Goal: Task Accomplishment & Management: Use online tool/utility

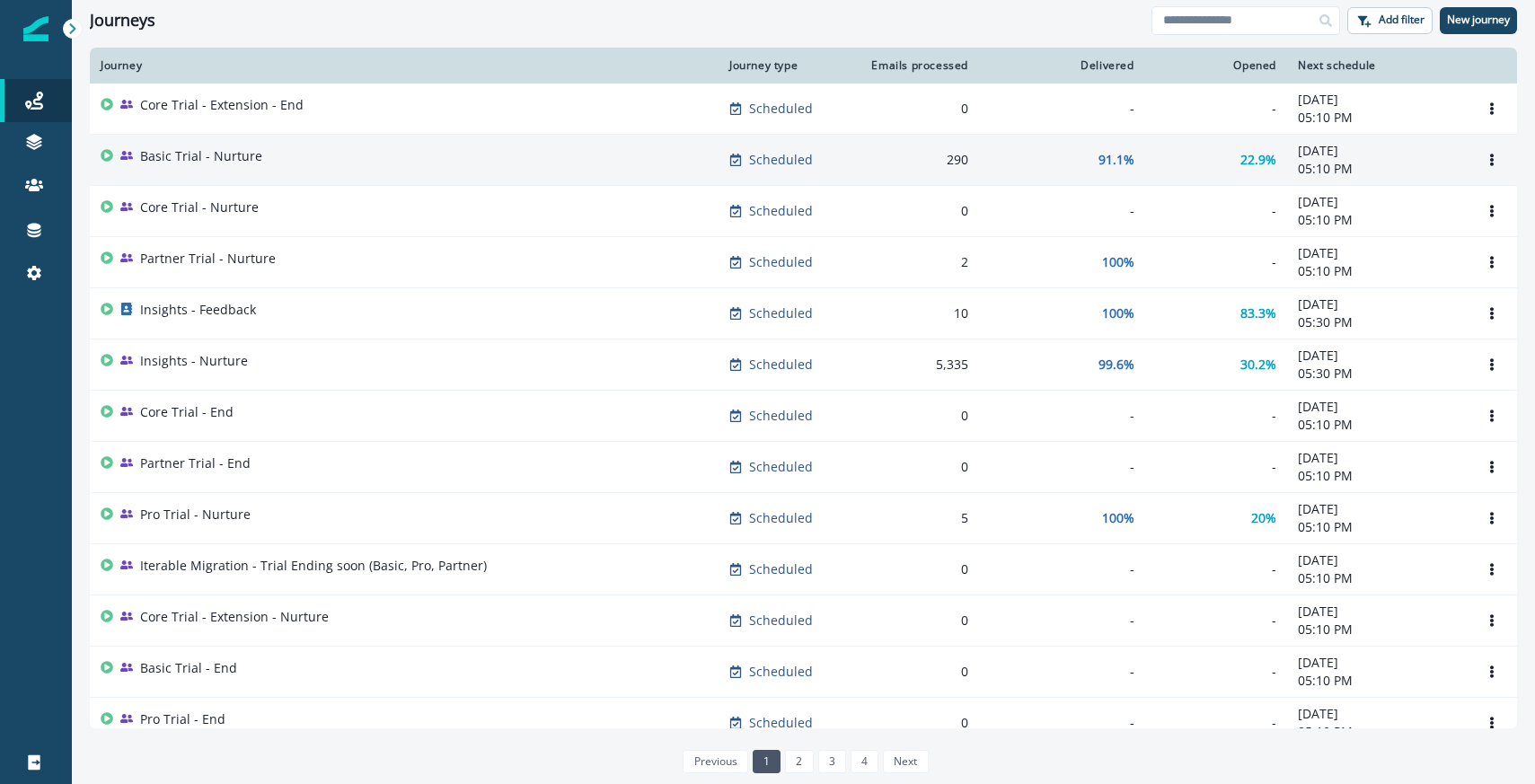
click at [904, 159] on div "290" at bounding box center [916, 160] width 104 height 18
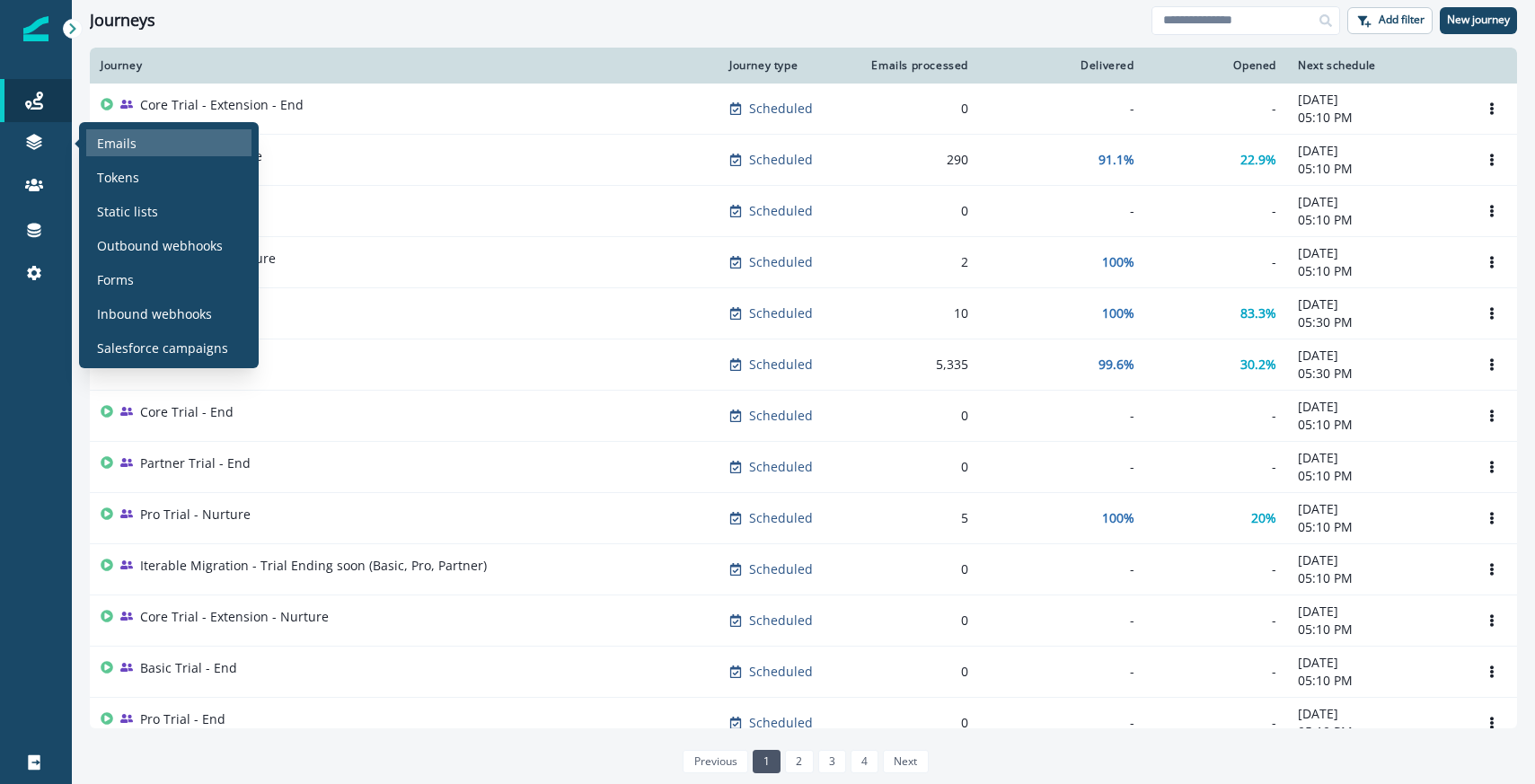
click at [105, 145] on p "Emails" at bounding box center [116, 143] width 39 height 19
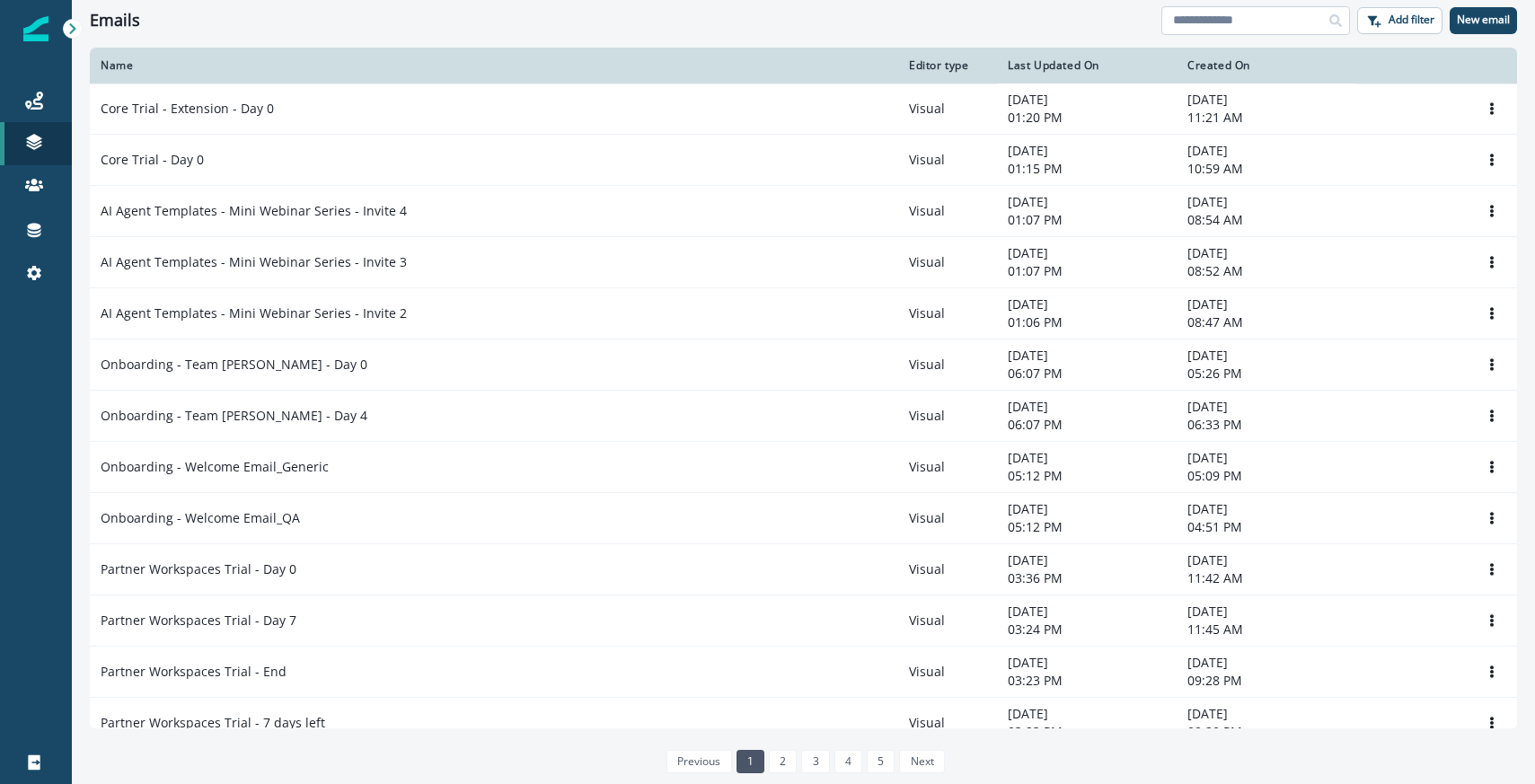
click at [1231, 32] on input at bounding box center [1256, 20] width 189 height 28
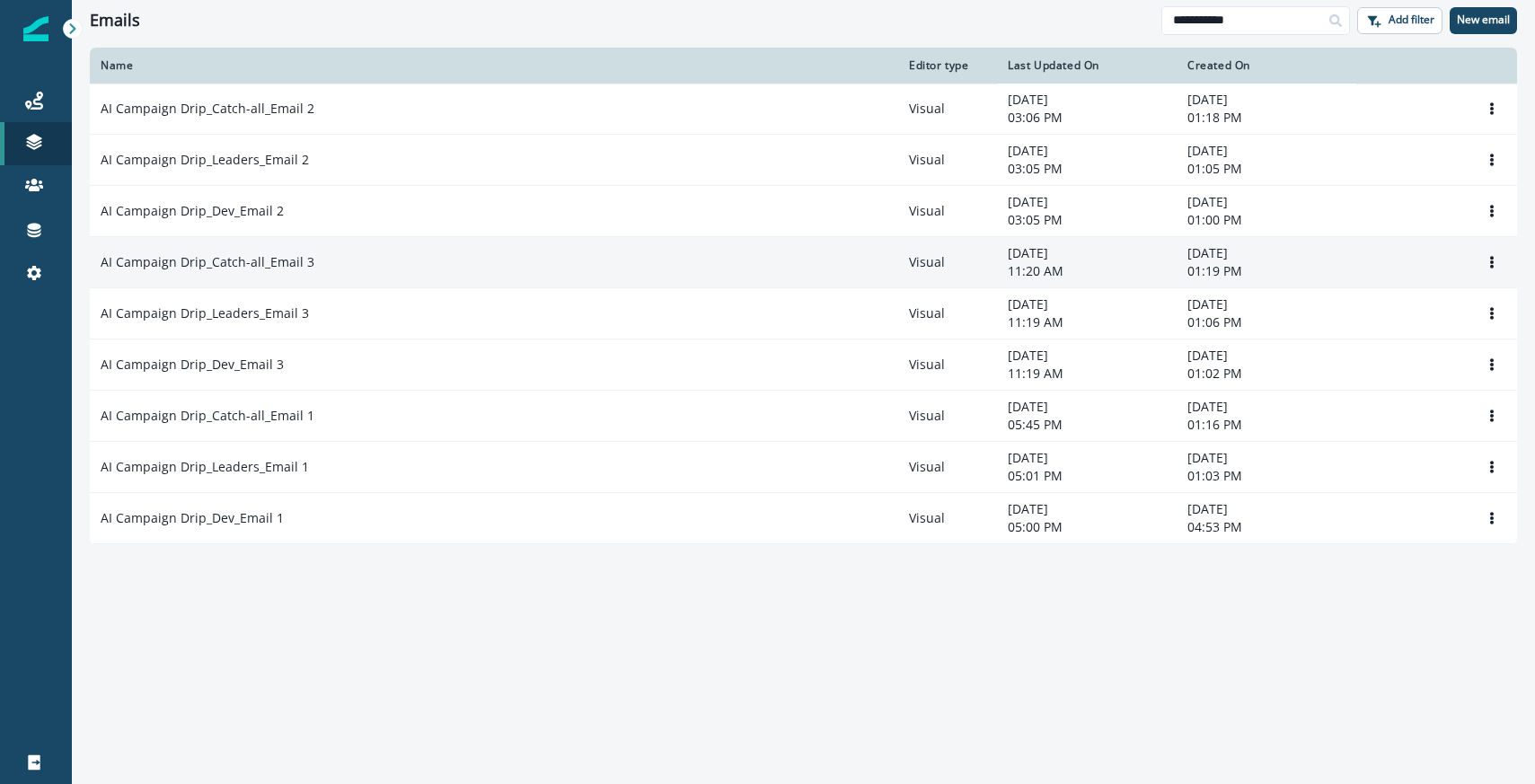
type input "**********"
click at [400, 275] on td "AI Campaign Drip_Catch-all_Email 3" at bounding box center [493, 263] width 808 height 51
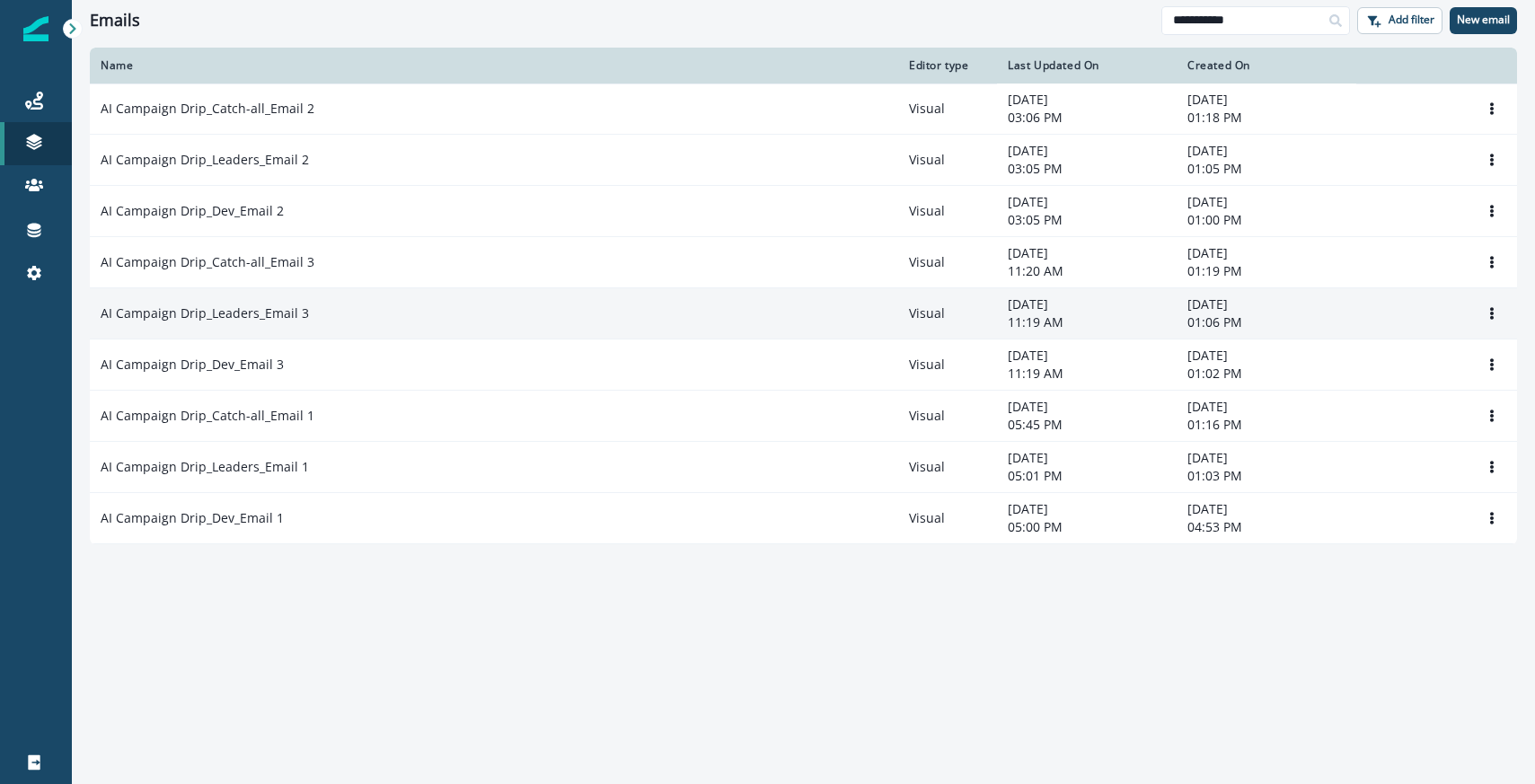
click at [387, 307] on div "AI Campaign Drip_Leaders_Email 3" at bounding box center [494, 313] width 787 height 18
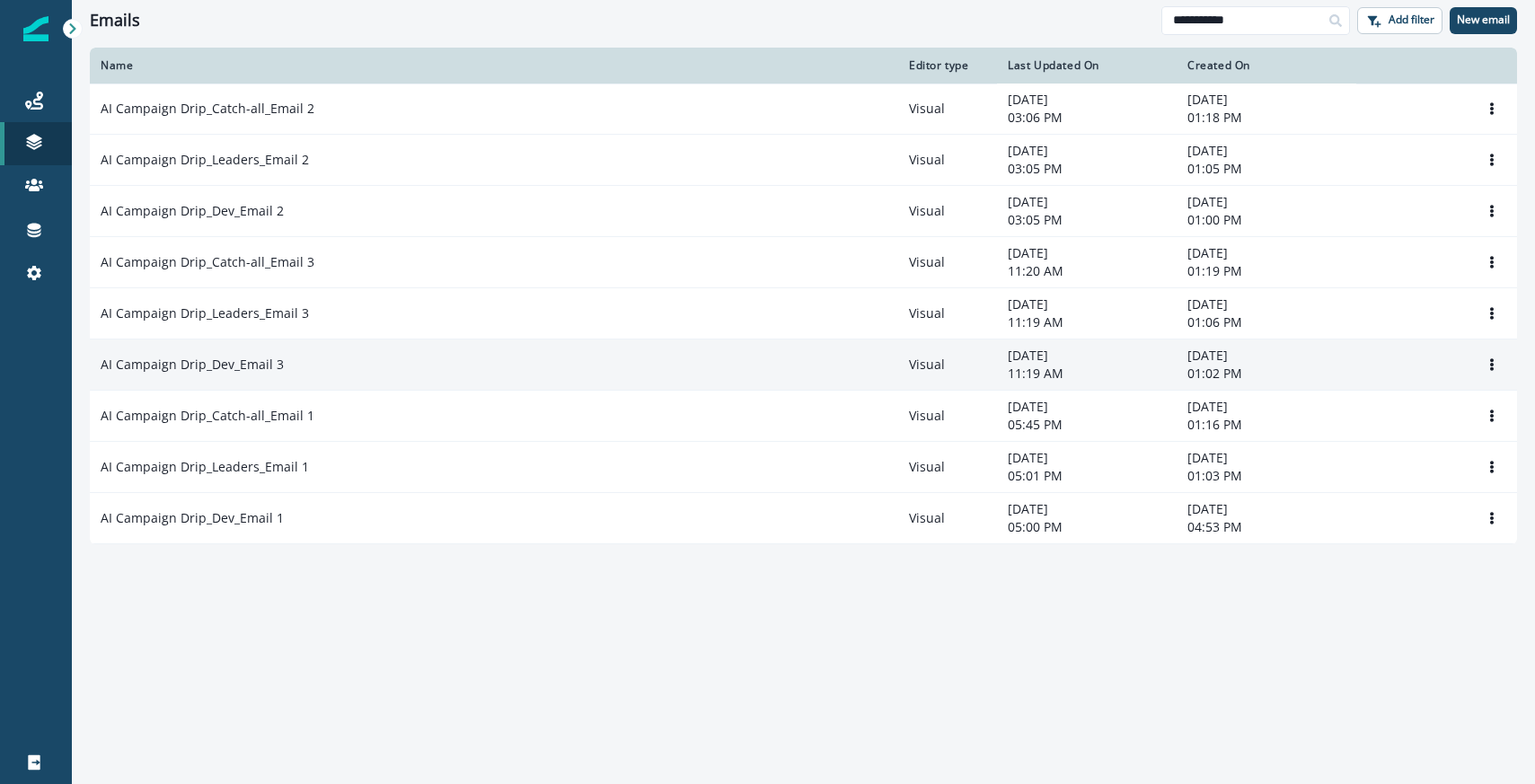
click at [369, 352] on td "AI Campaign Drip_Dev_Email 3" at bounding box center [493, 365] width 808 height 51
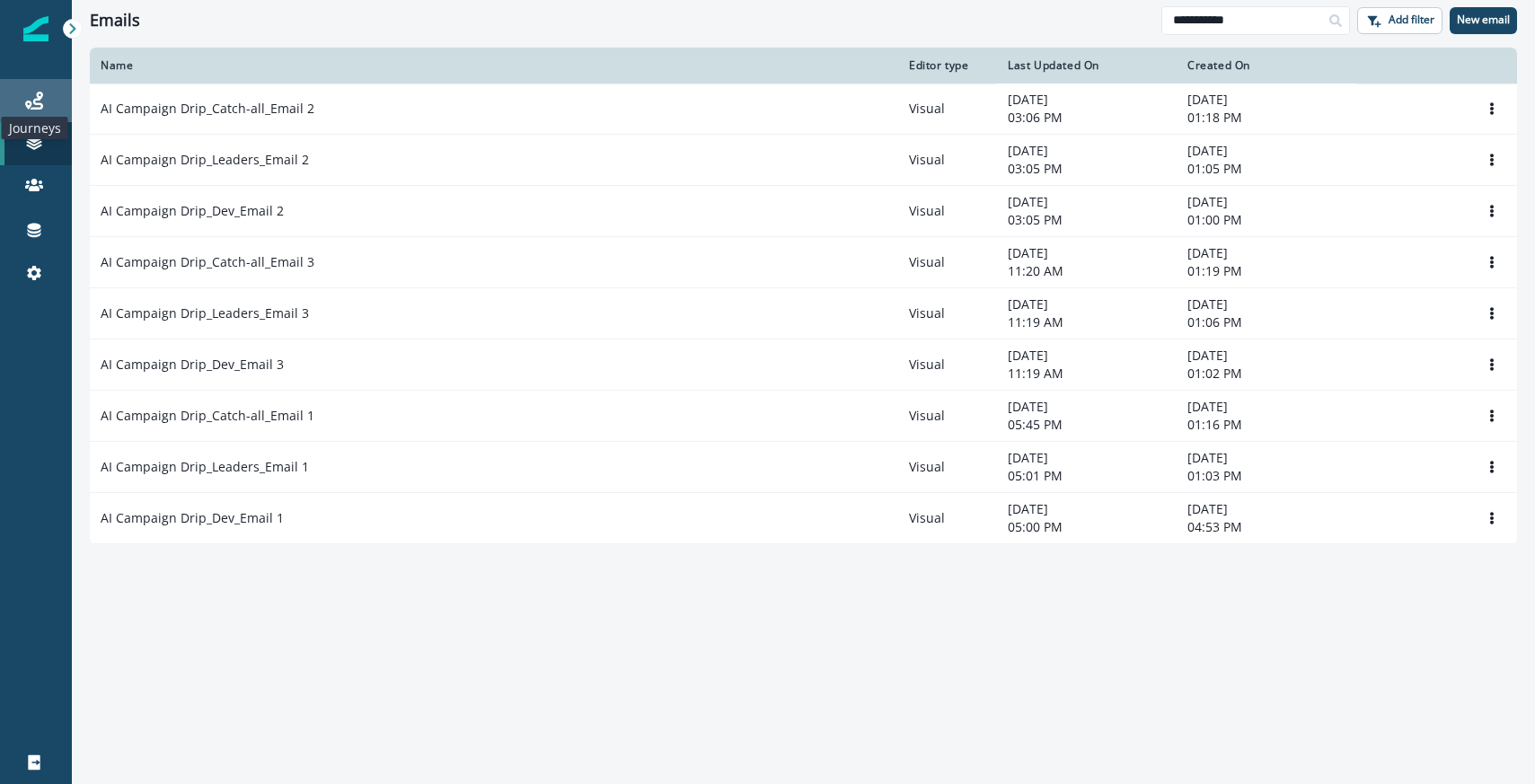
click at [33, 105] on icon at bounding box center [35, 100] width 18 height 18
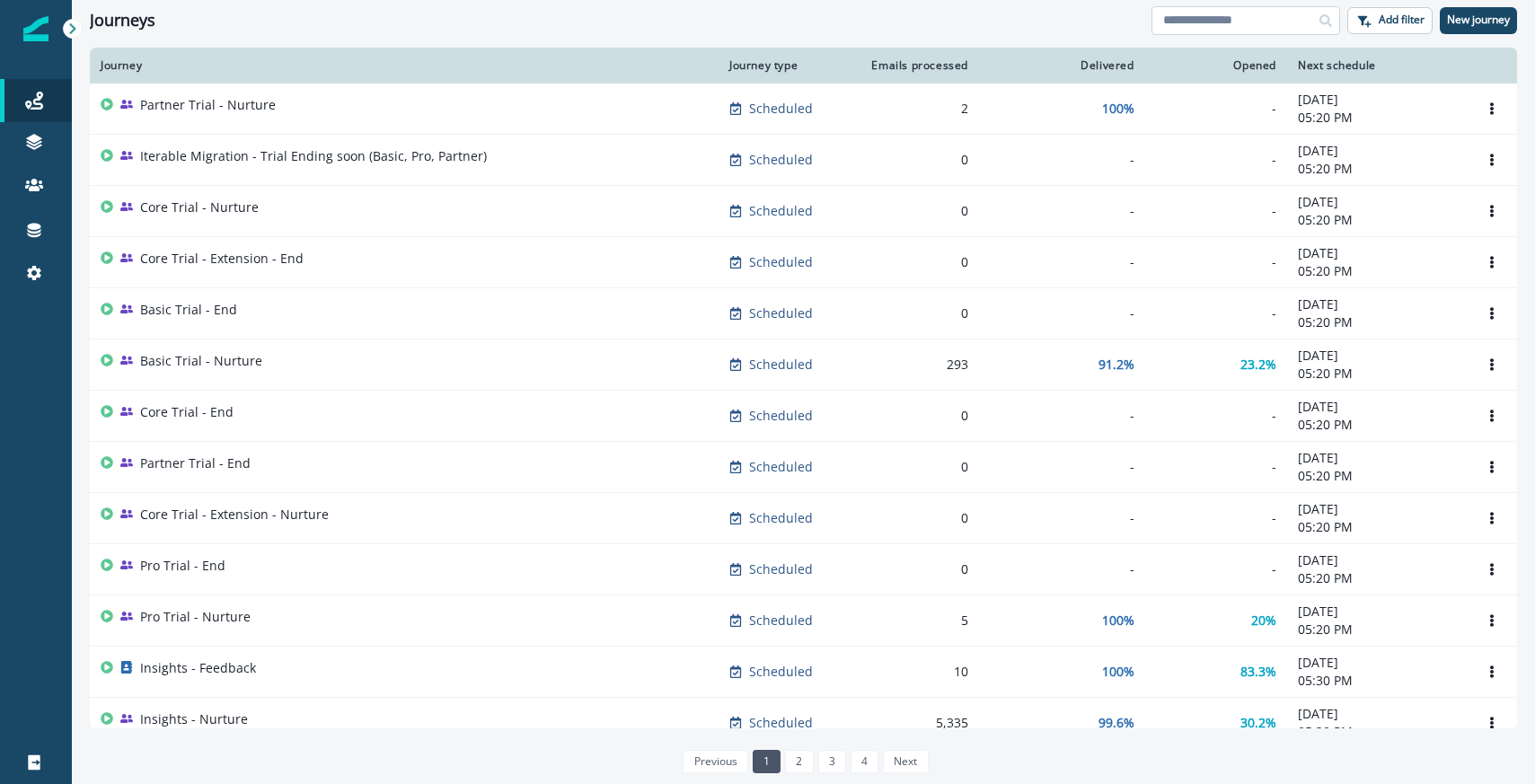
click at [1249, 25] on input at bounding box center [1246, 20] width 189 height 28
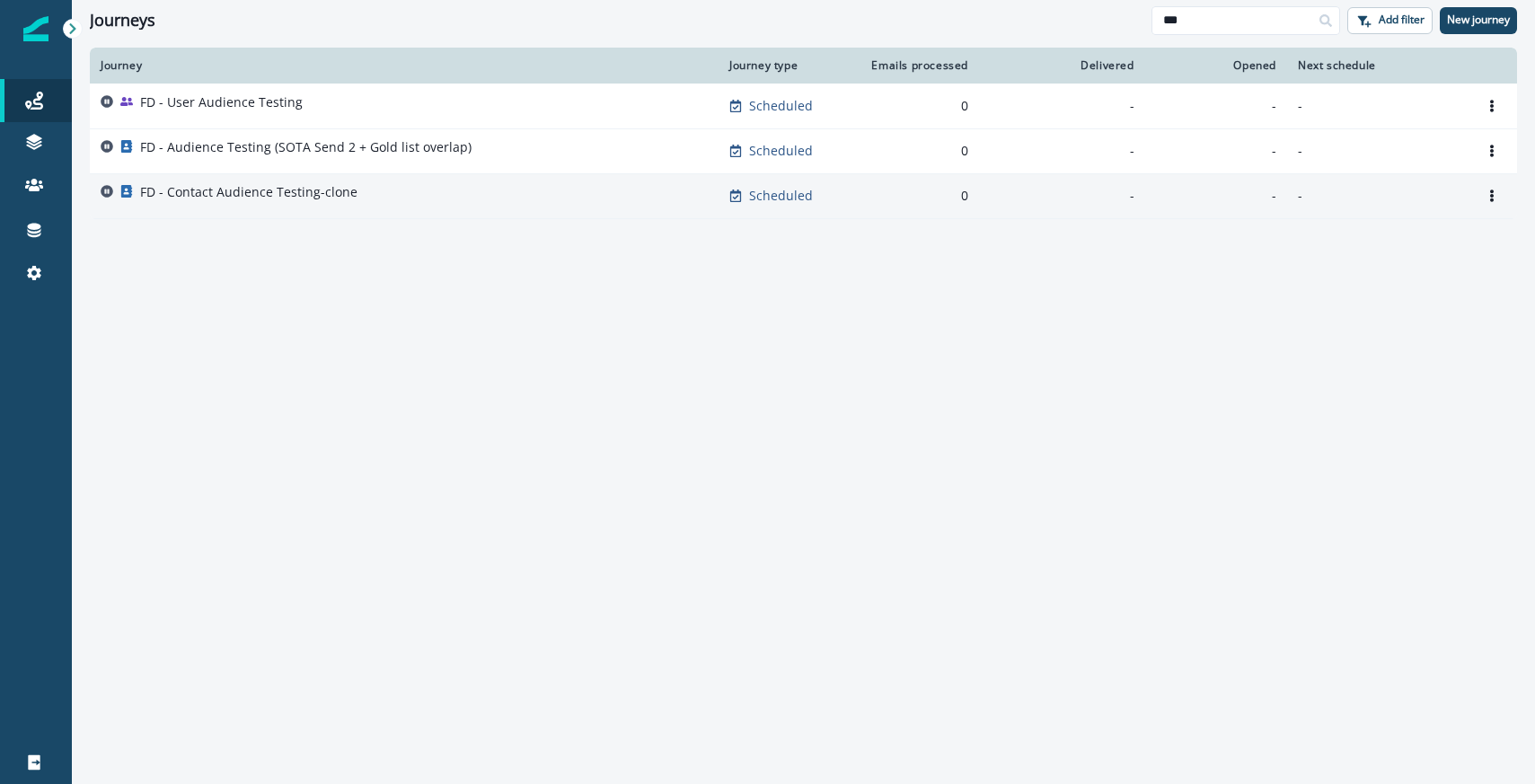
type input "**"
click at [246, 186] on p "FD - Contact Audience Testing-clone" at bounding box center [248, 193] width 217 height 18
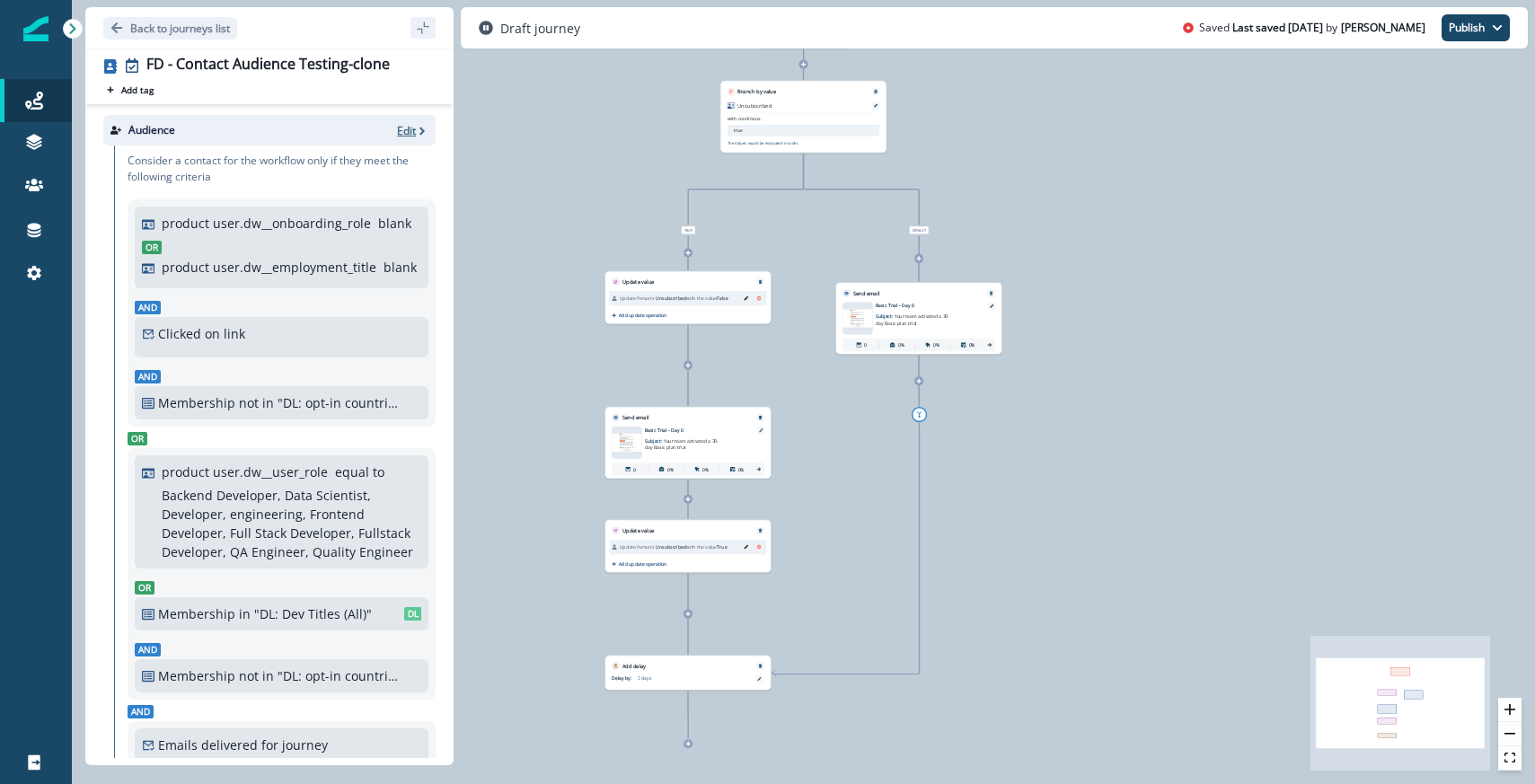
click at [402, 133] on p "Edit" at bounding box center [406, 131] width 19 height 16
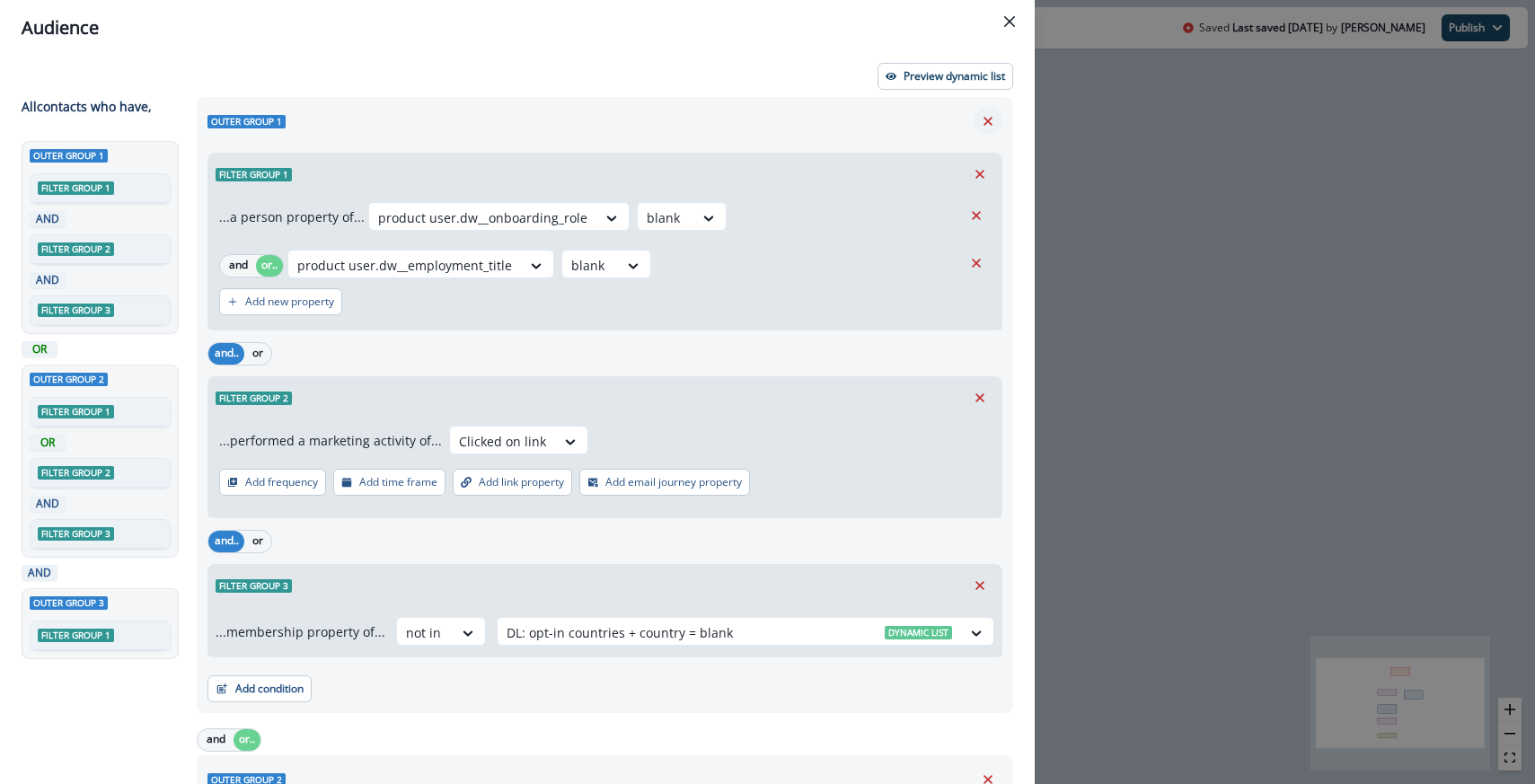
click at [983, 128] on icon "Remove" at bounding box center [988, 121] width 16 height 16
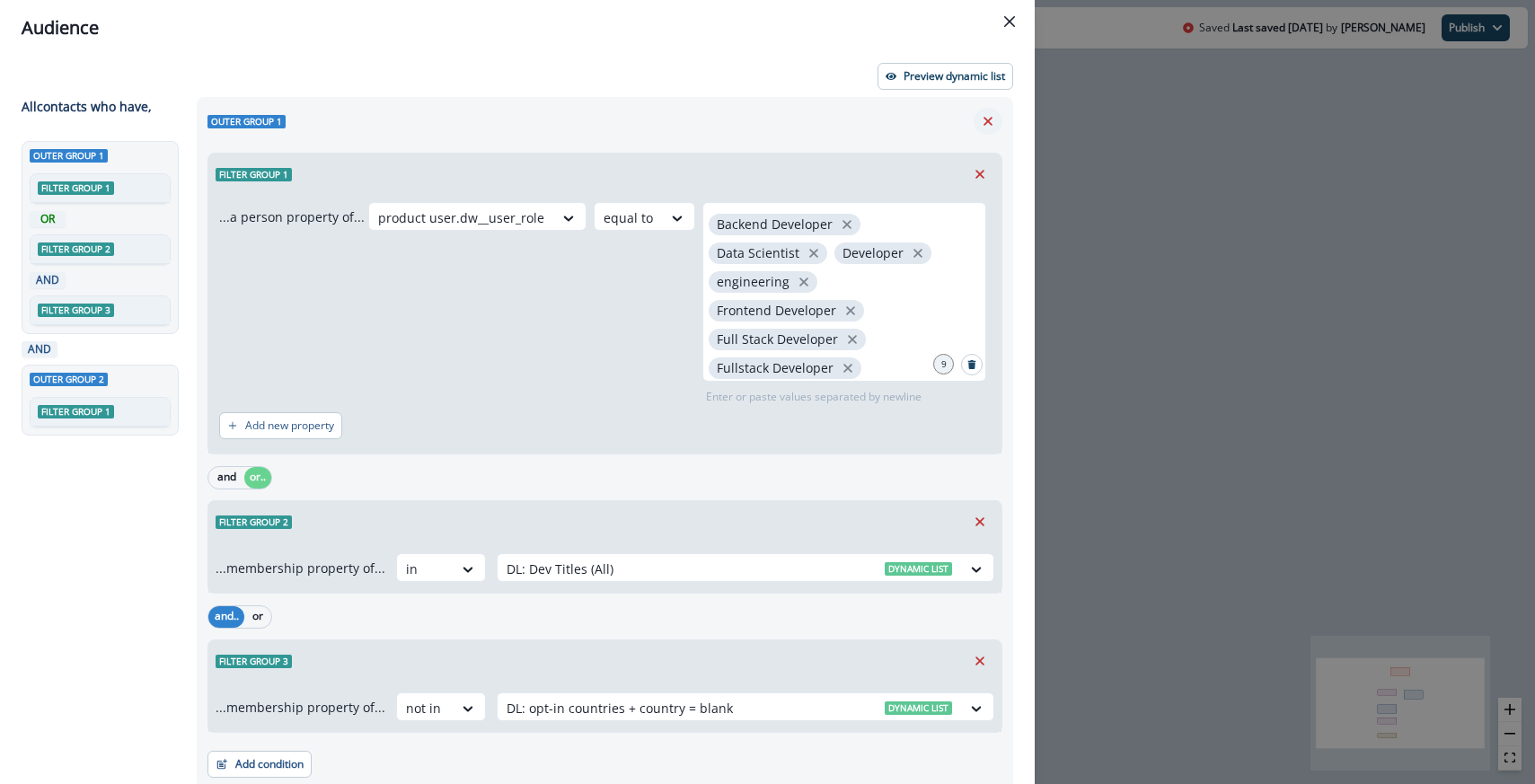
click at [983, 128] on icon "Remove" at bounding box center [988, 121] width 16 height 16
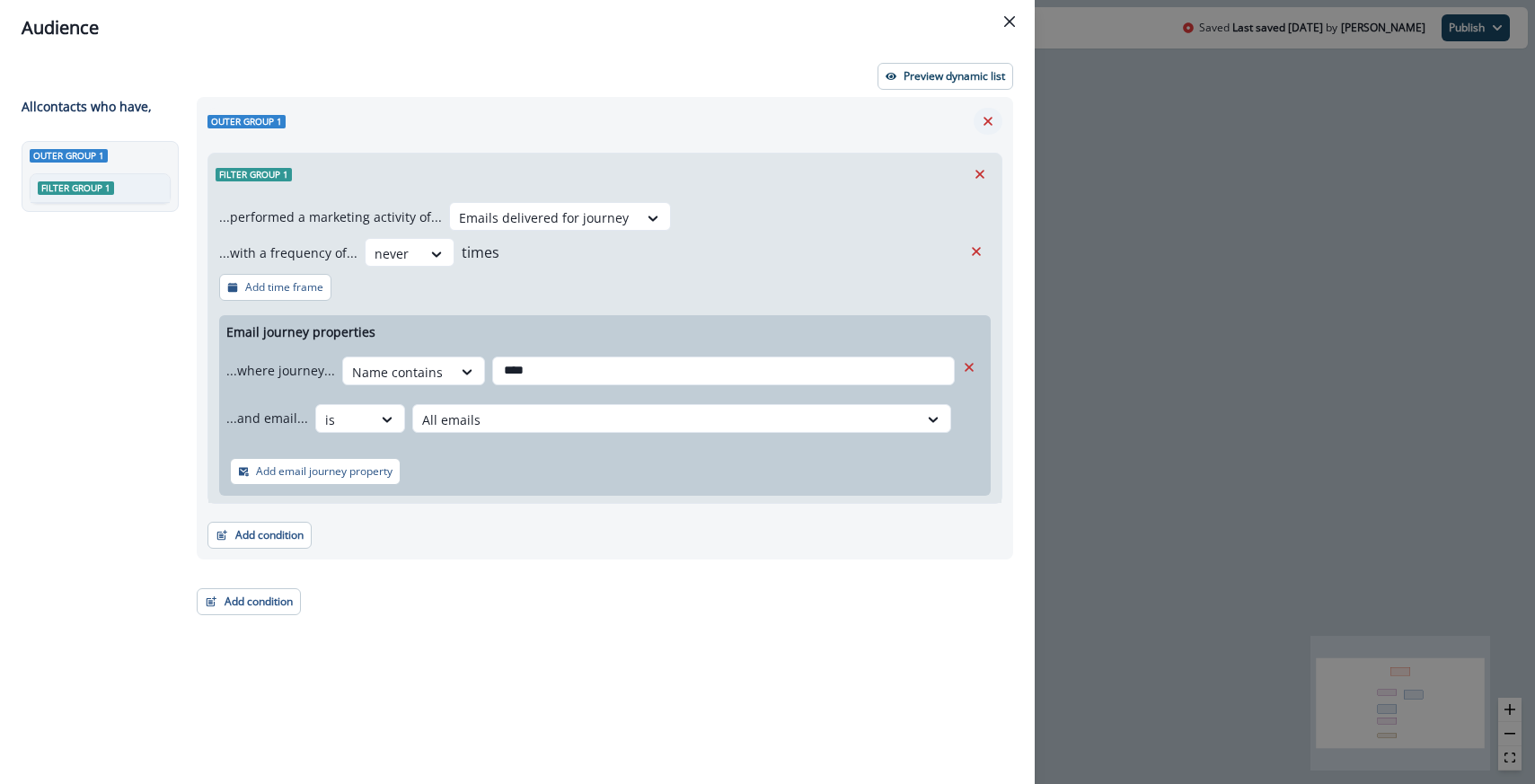
click at [983, 128] on icon "Remove" at bounding box center [988, 121] width 16 height 16
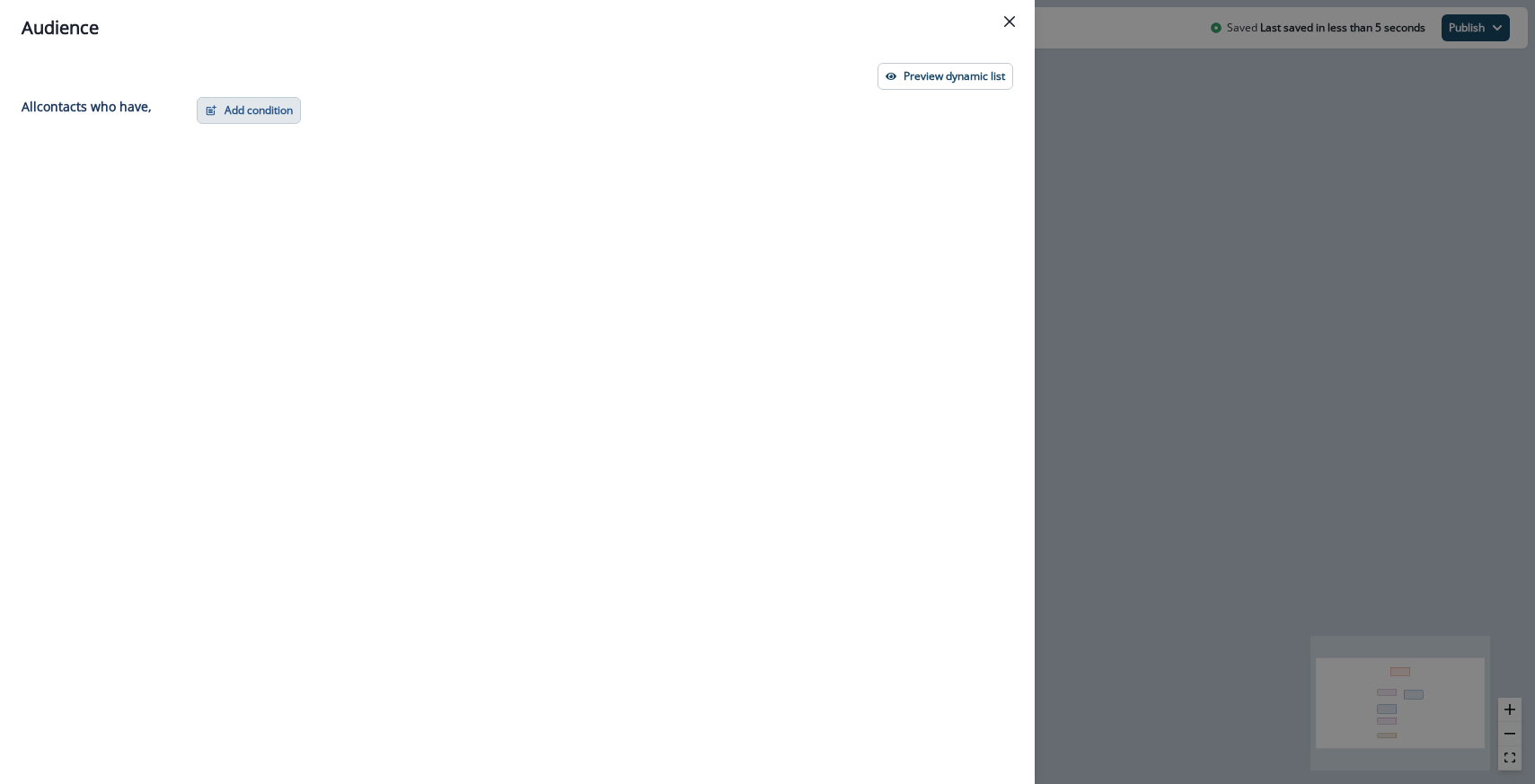
click at [228, 103] on button "Add condition" at bounding box center [248, 110] width 104 height 27
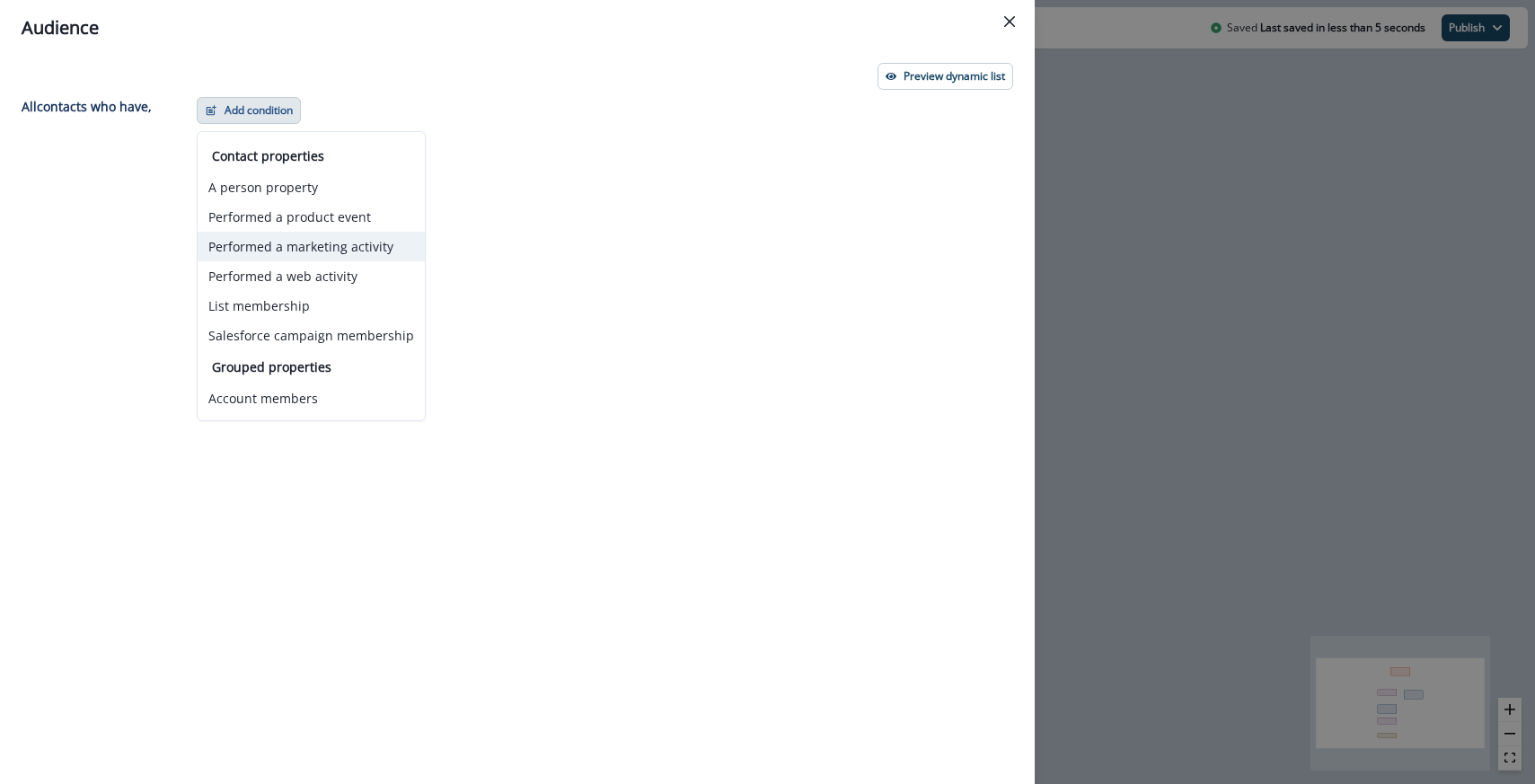
click at [290, 253] on button "Performed a marketing activity" at bounding box center [310, 246] width 227 height 29
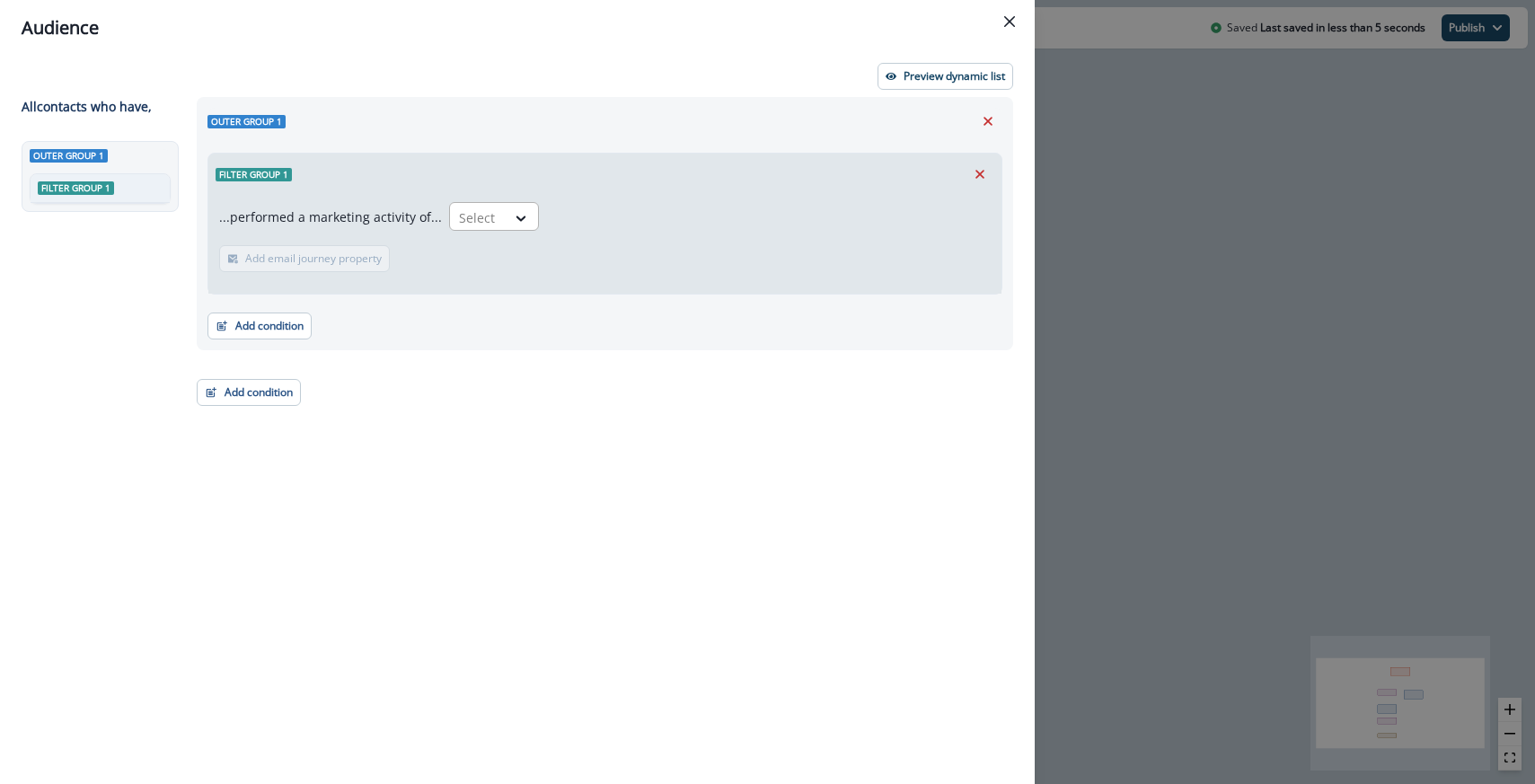
click at [479, 216] on div at bounding box center [478, 217] width 37 height 23
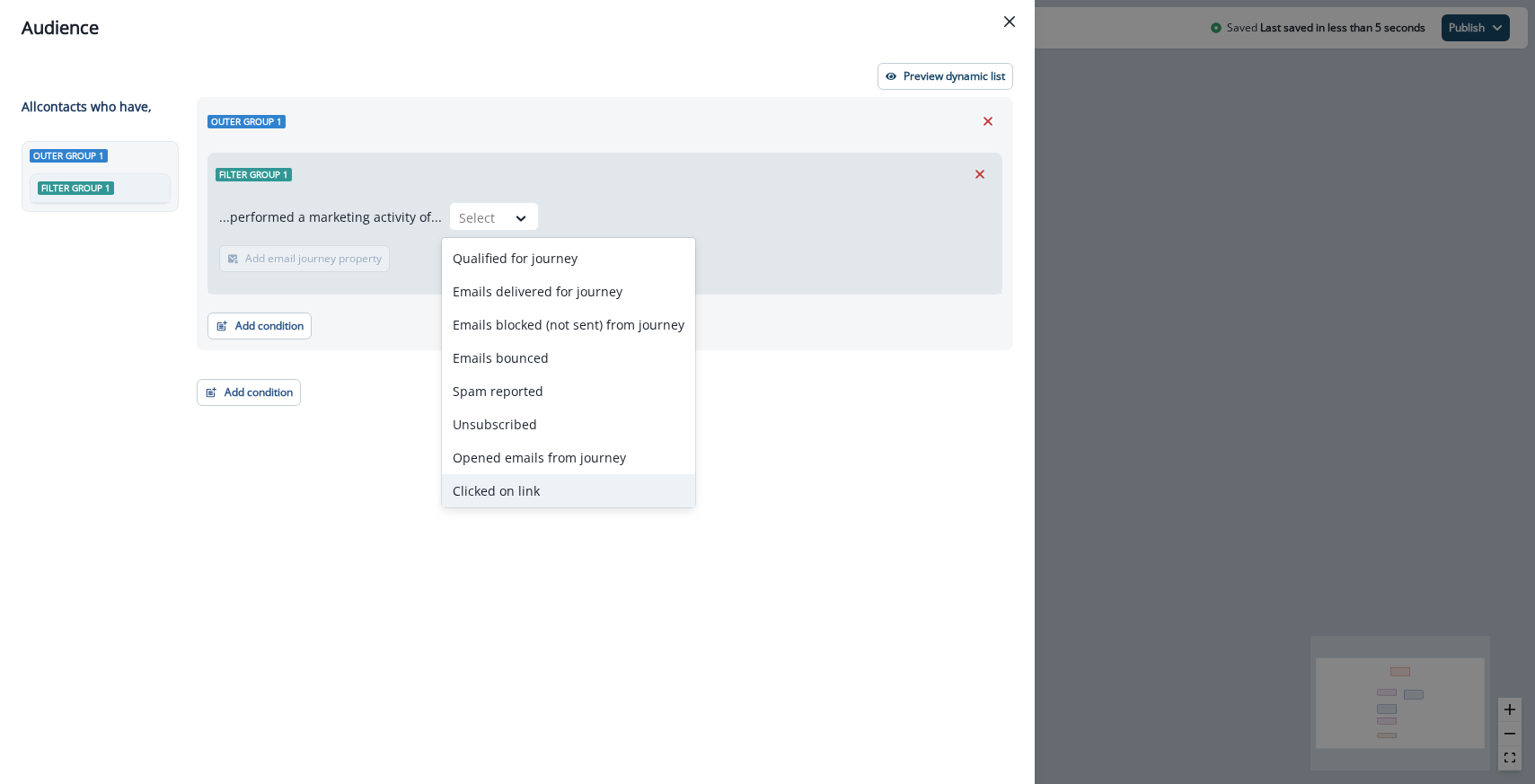
click at [492, 479] on div "Clicked on link" at bounding box center [568, 490] width 253 height 33
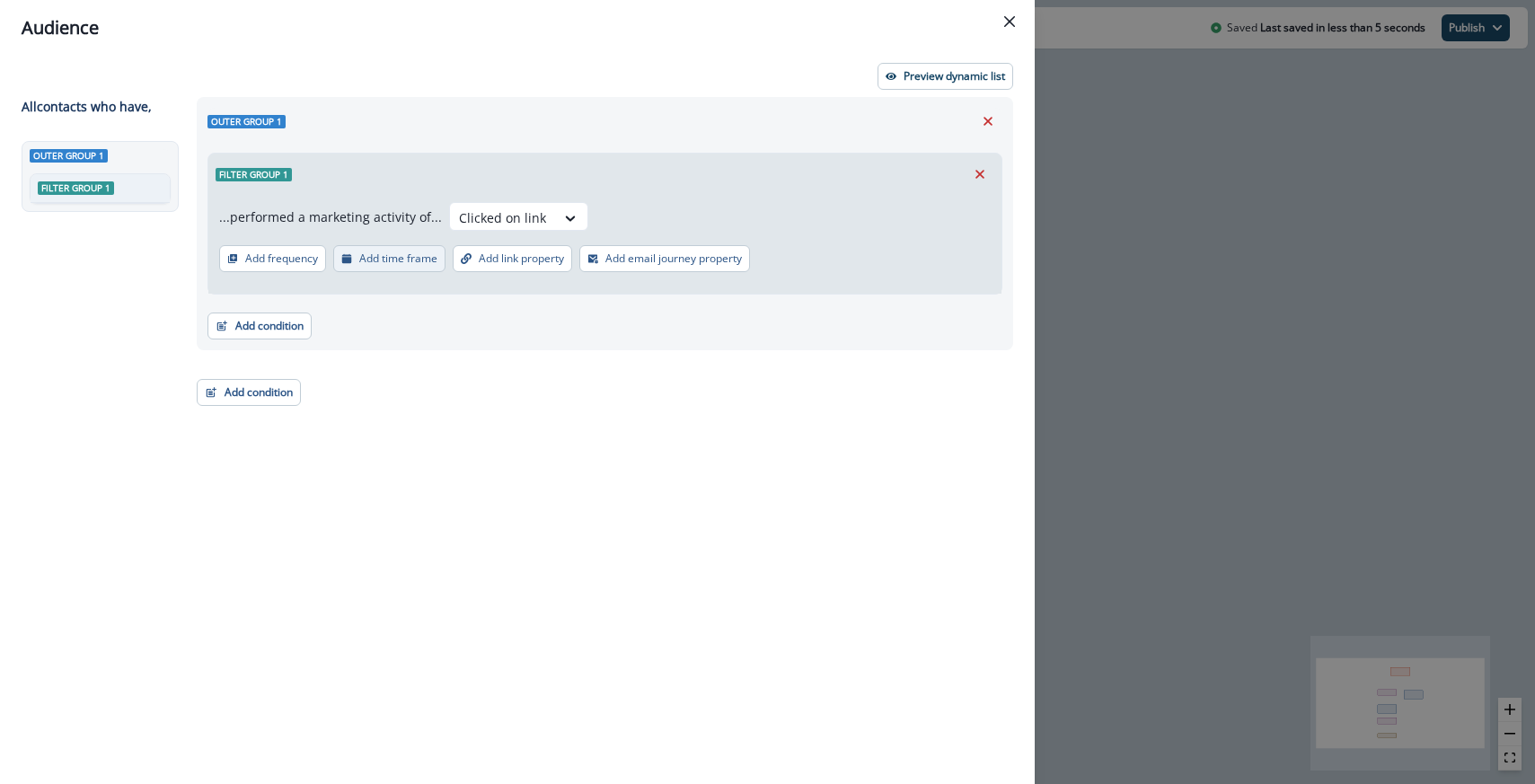
click at [410, 268] on button "Add time frame" at bounding box center [389, 259] width 112 height 27
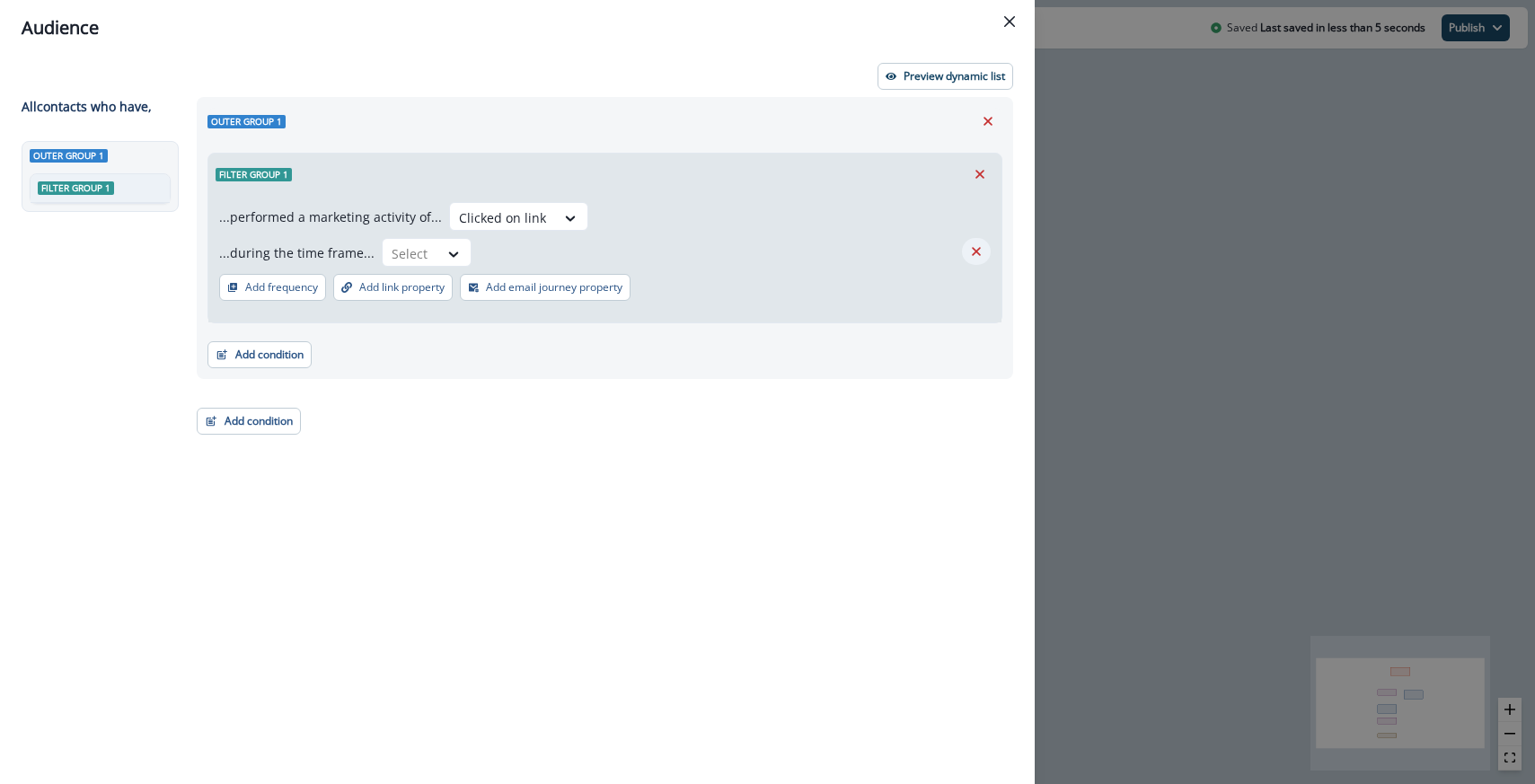
click at [976, 257] on icon "Remove" at bounding box center [976, 252] width 16 height 16
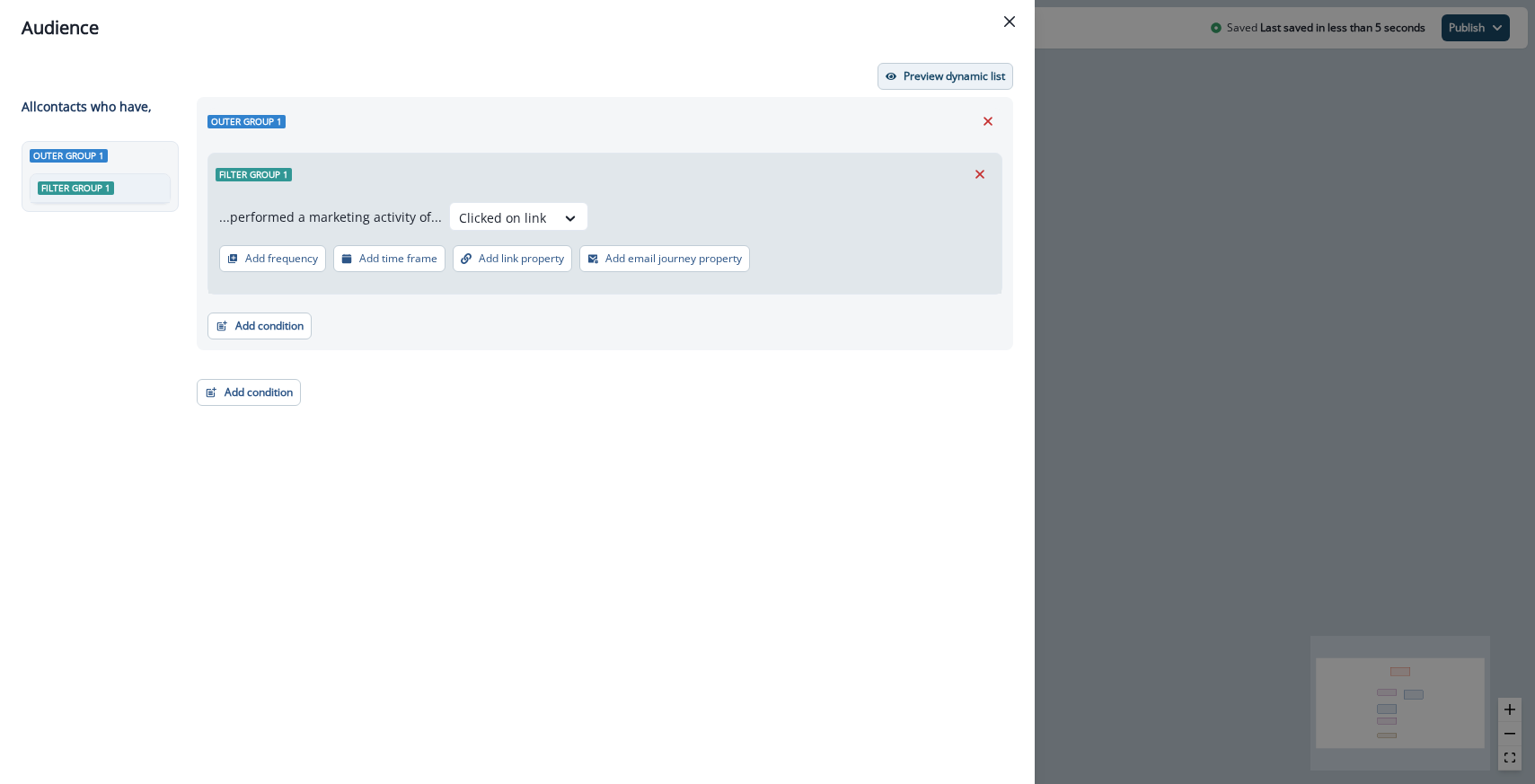
click at [956, 82] on p "Preview dynamic list" at bounding box center [953, 77] width 101 height 13
click at [913, 83] on button "Preview dynamic list" at bounding box center [945, 77] width 136 height 27
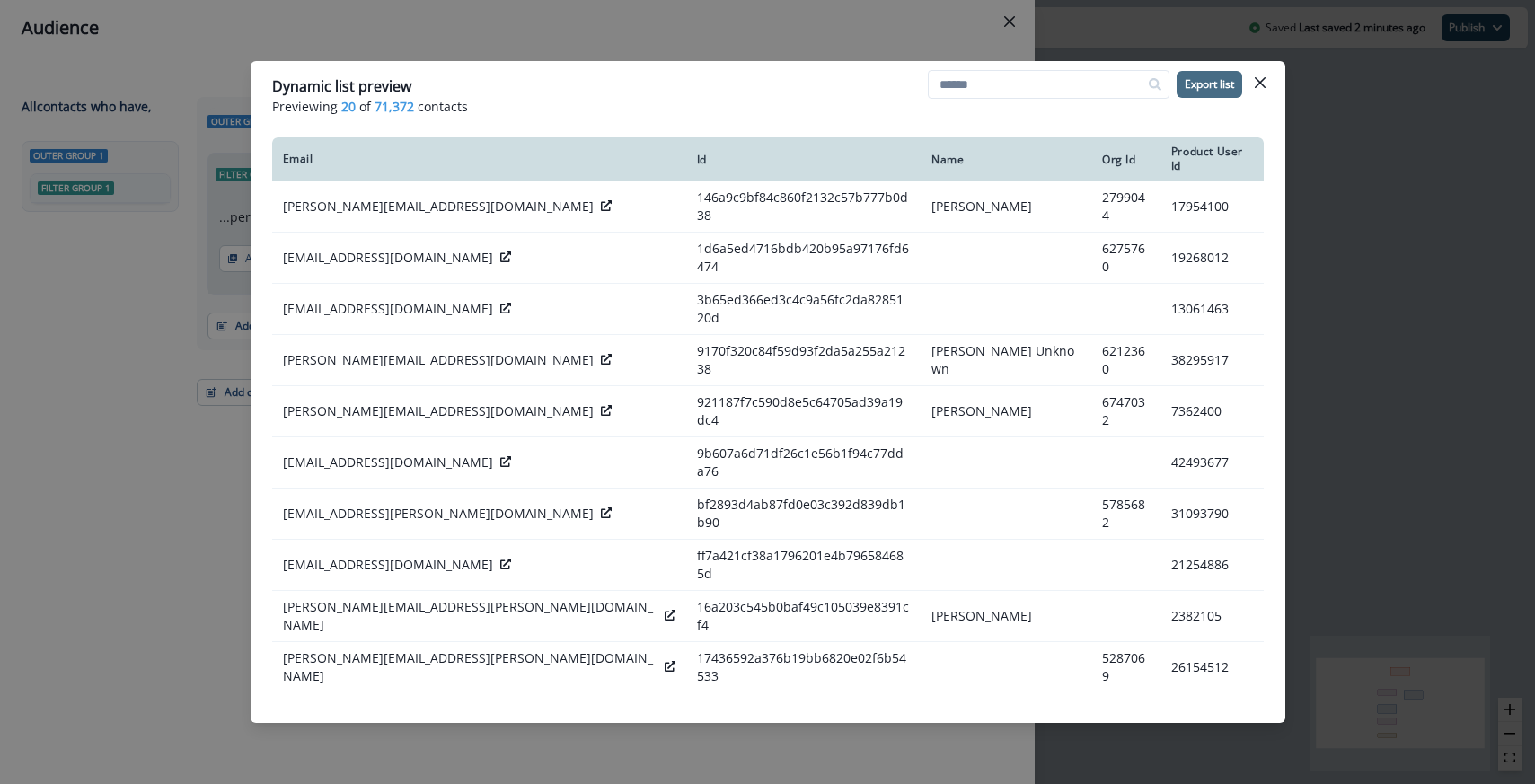
click at [1205, 89] on p "Export list" at bounding box center [1209, 85] width 49 height 13
click at [498, 56] on div "Dynamic list preview Previewing 20 of 71,372 contacts Export list Email Id Name…" at bounding box center [767, 392] width 1535 height 784
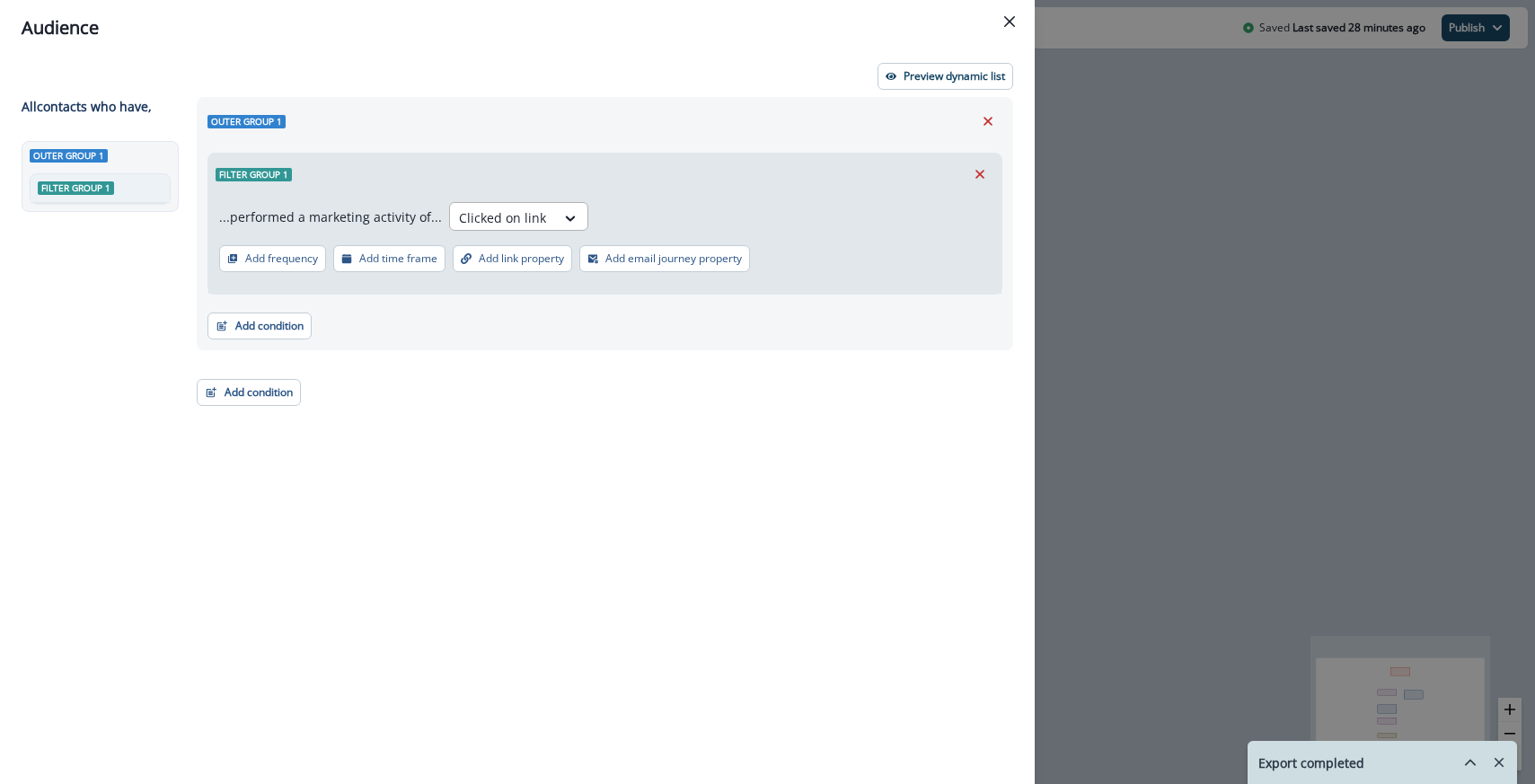
click at [556, 227] on div at bounding box center [571, 217] width 32 height 29
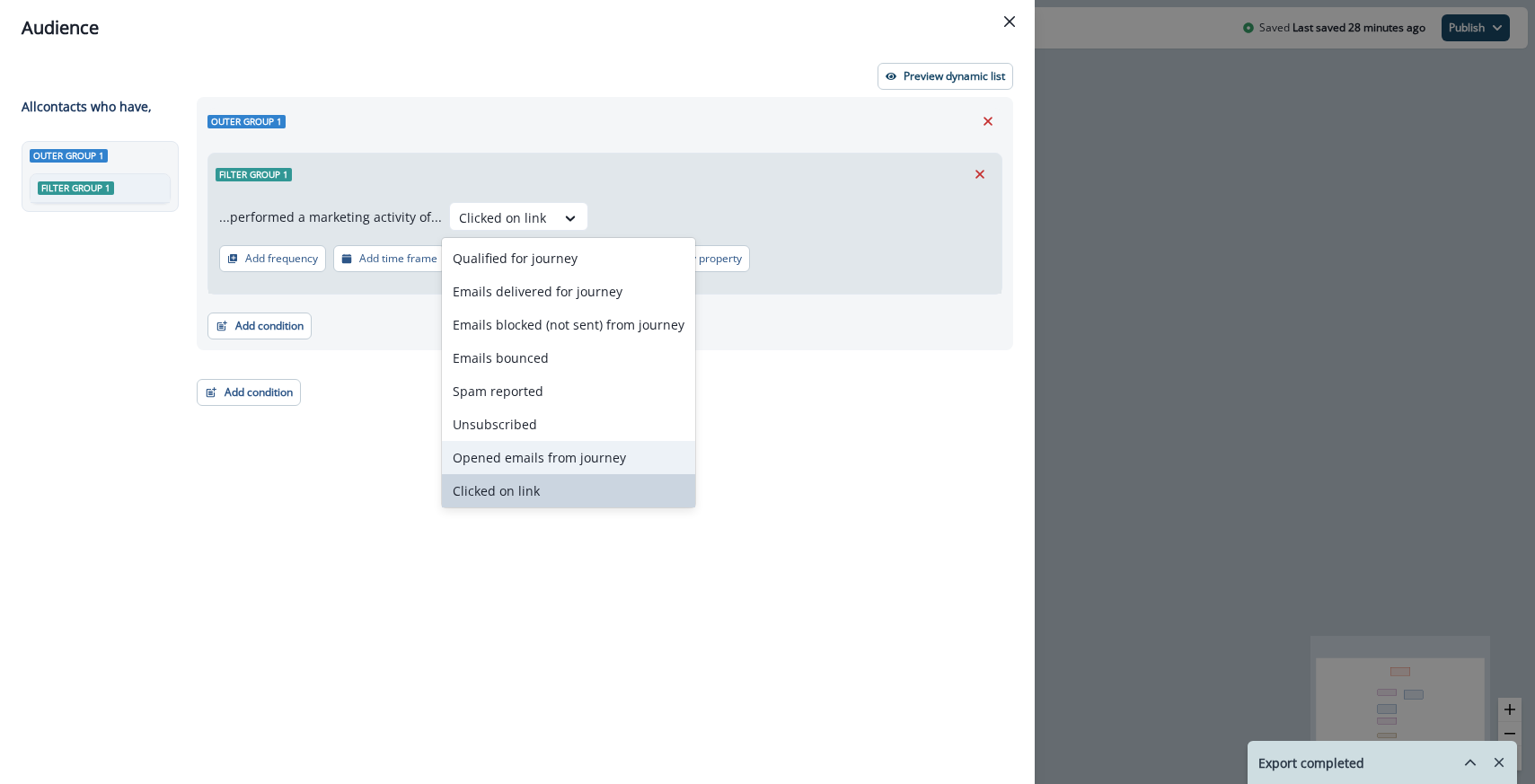
click at [545, 449] on div "Opened emails from journey" at bounding box center [568, 457] width 253 height 33
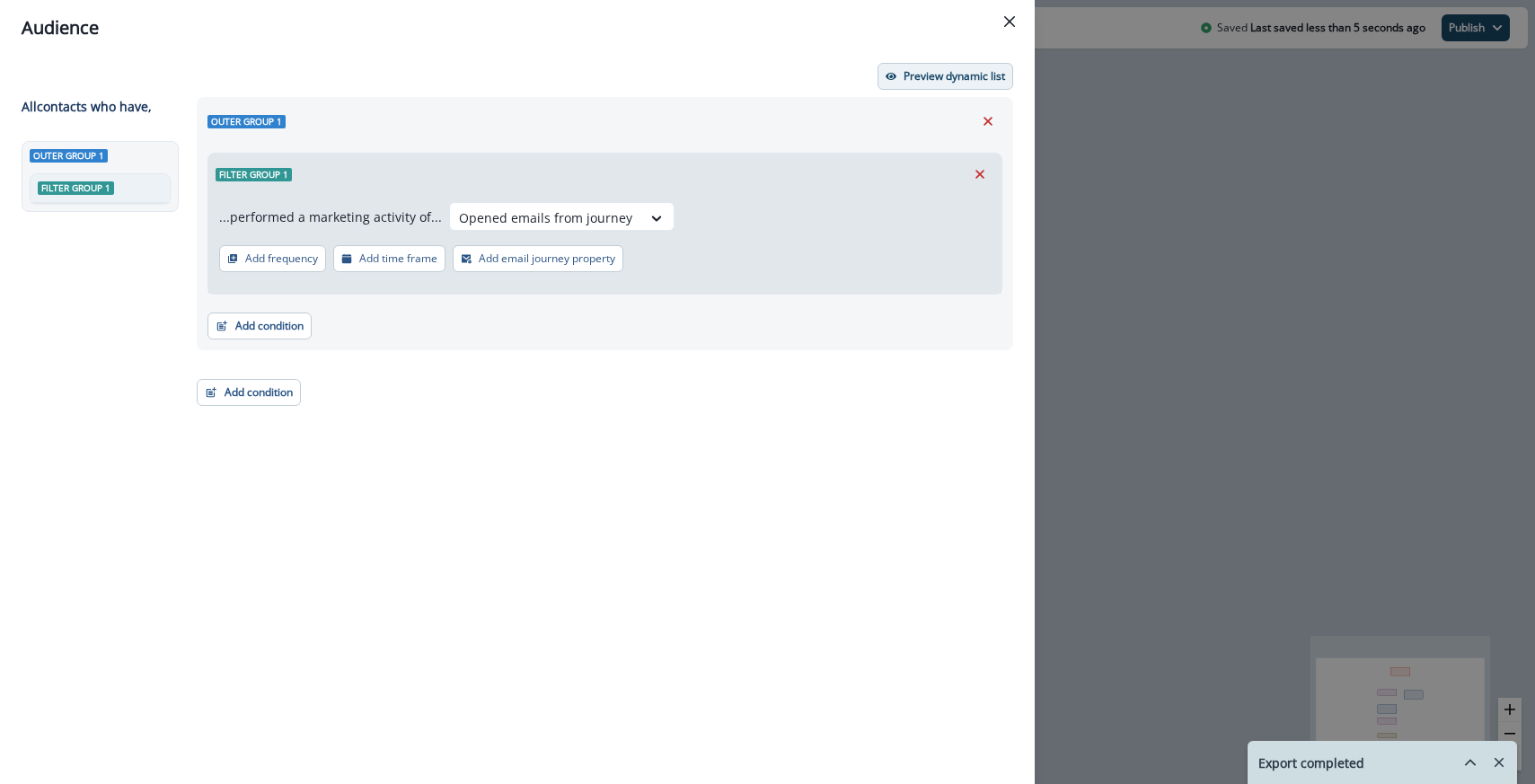
click at [913, 81] on p "Preview dynamic list" at bounding box center [953, 77] width 101 height 13
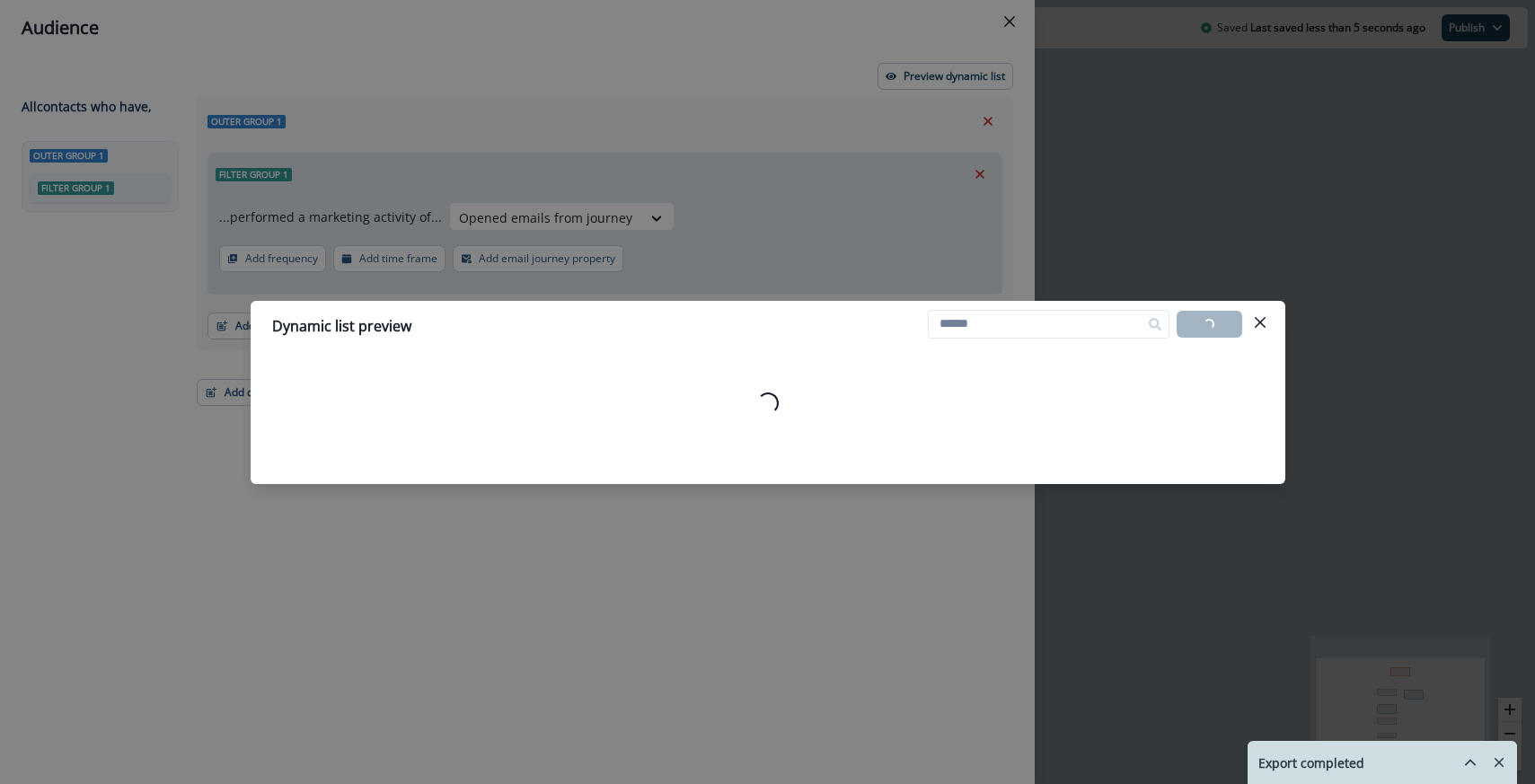
click at [1374, 765] on div "Export completed" at bounding box center [1382, 761] width 269 height 41
click at [1469, 762] on icon "hide-exports" at bounding box center [1470, 762] width 16 height 16
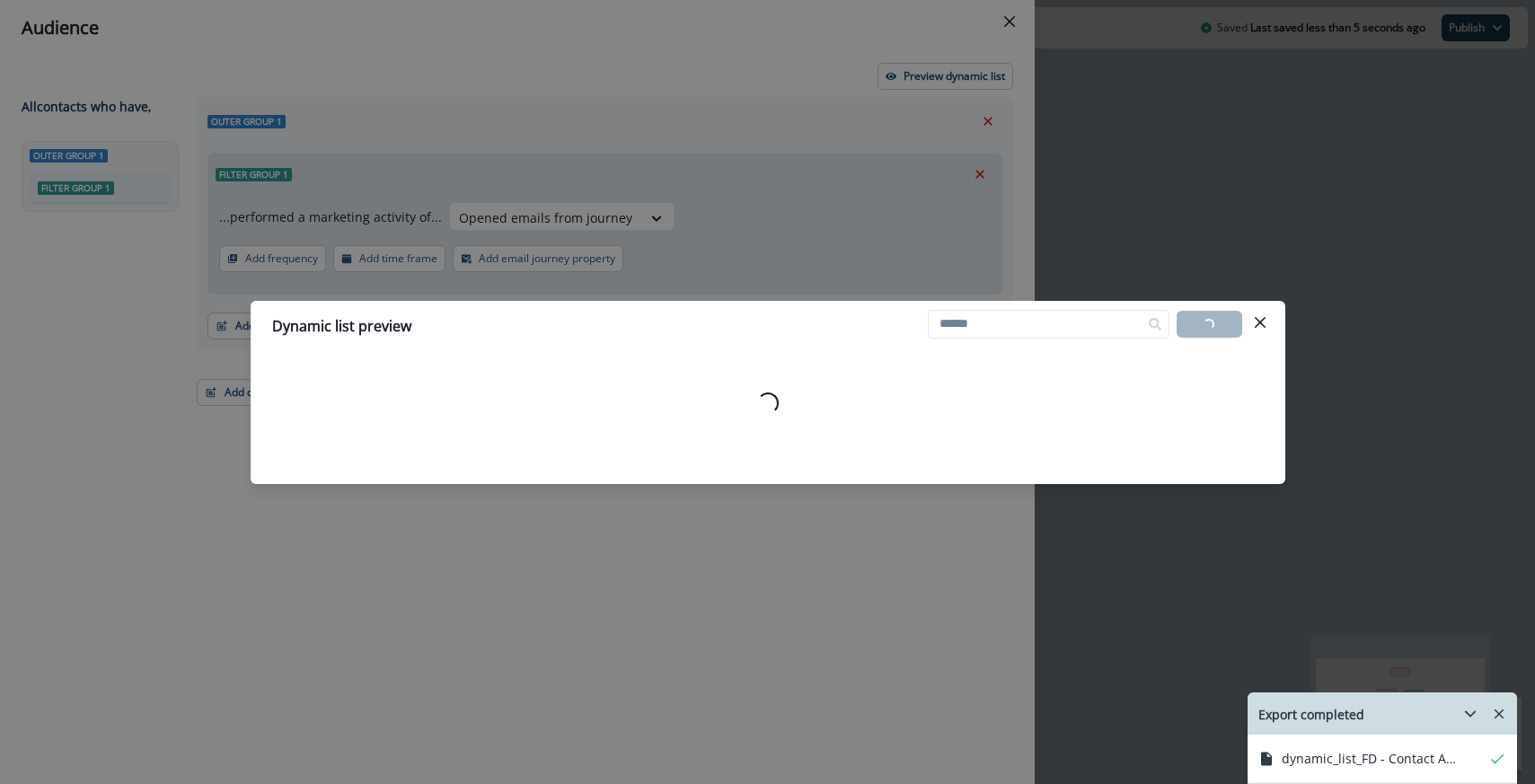
click at [1469, 710] on icon "hide-exports" at bounding box center [1470, 714] width 16 height 16
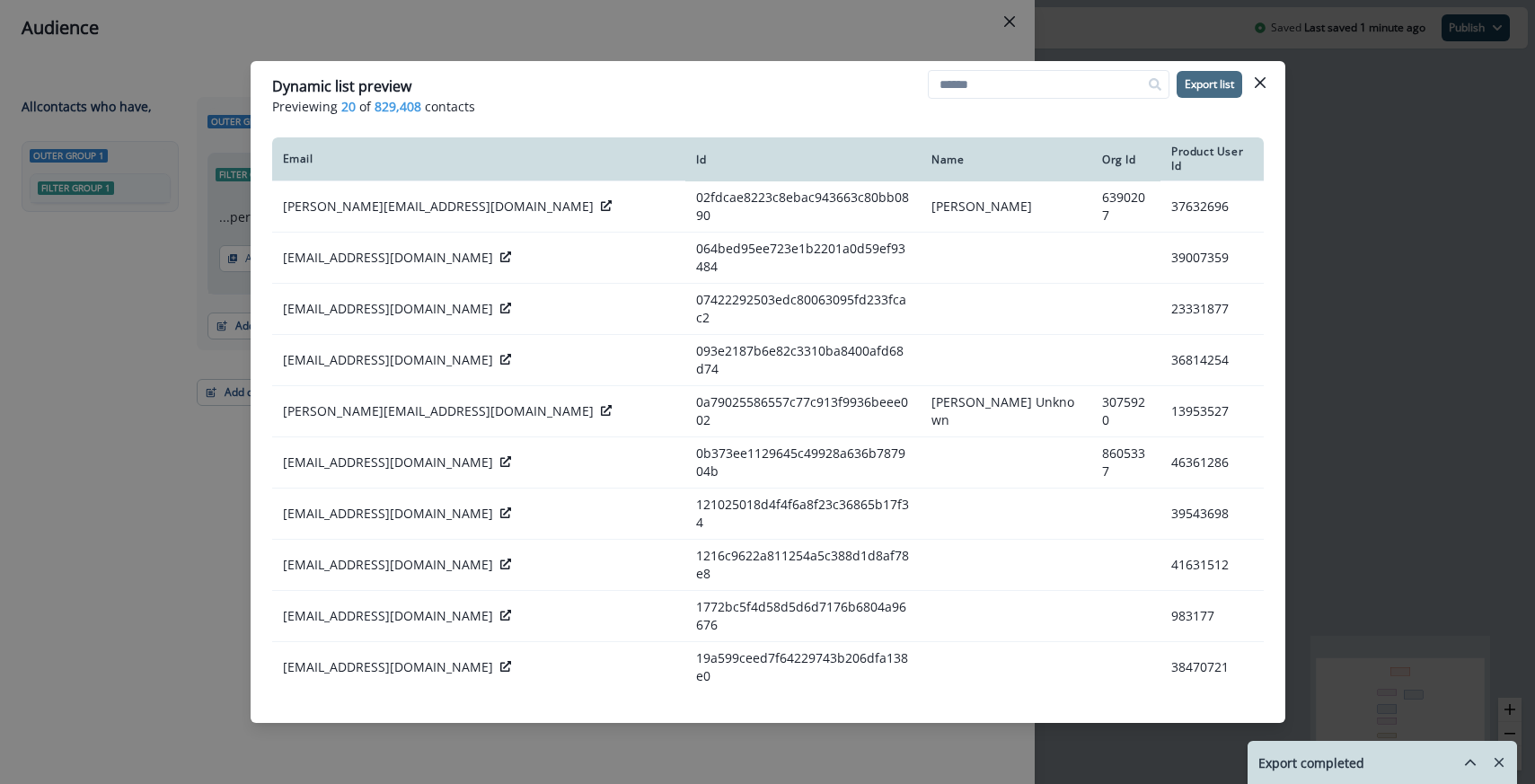
click at [1214, 91] on button "Export list" at bounding box center [1209, 85] width 66 height 27
click at [1466, 764] on icon "hide-exports" at bounding box center [1470, 761] width 9 height 5
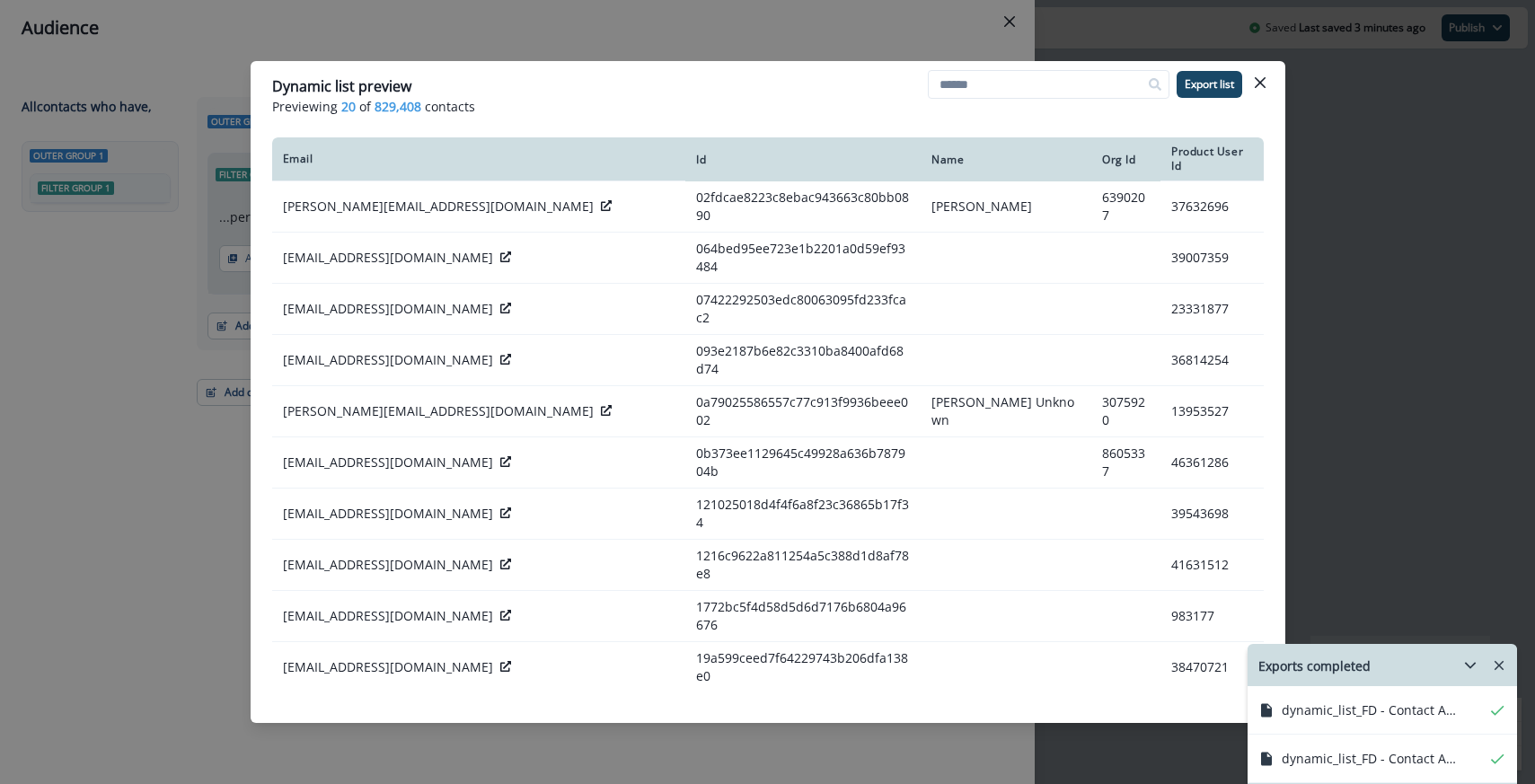
click at [992, 51] on div "Dynamic list preview Previewing 20 of 829,408 contacts Export list Email Id Nam…" at bounding box center [767, 392] width 1535 height 784
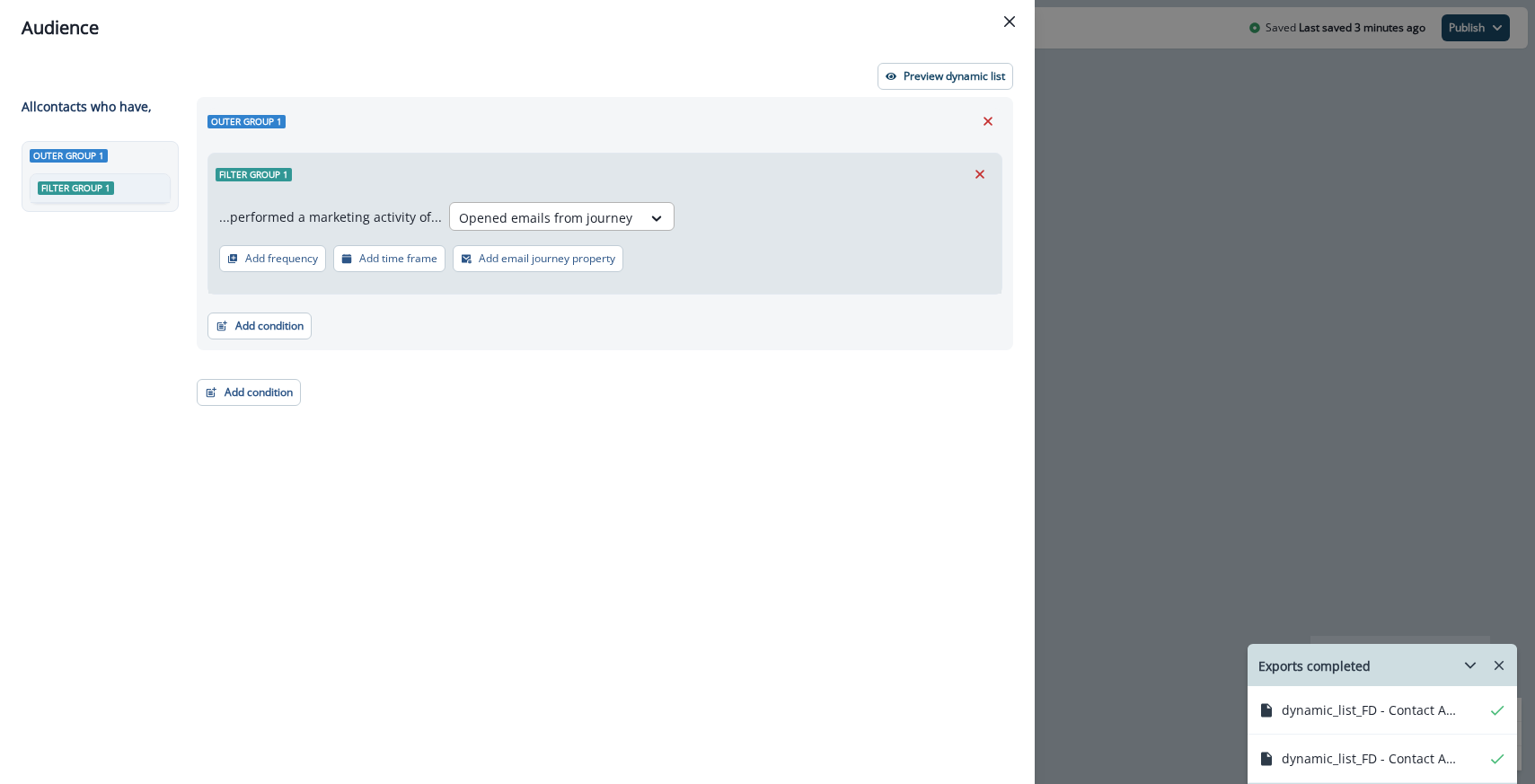
click at [590, 216] on div at bounding box center [546, 217] width 173 height 23
type input "******"
click at [513, 264] on div "Emails bounced" at bounding box center [500, 258] width 118 height 33
click at [923, 77] on p "Preview dynamic list" at bounding box center [953, 77] width 101 height 13
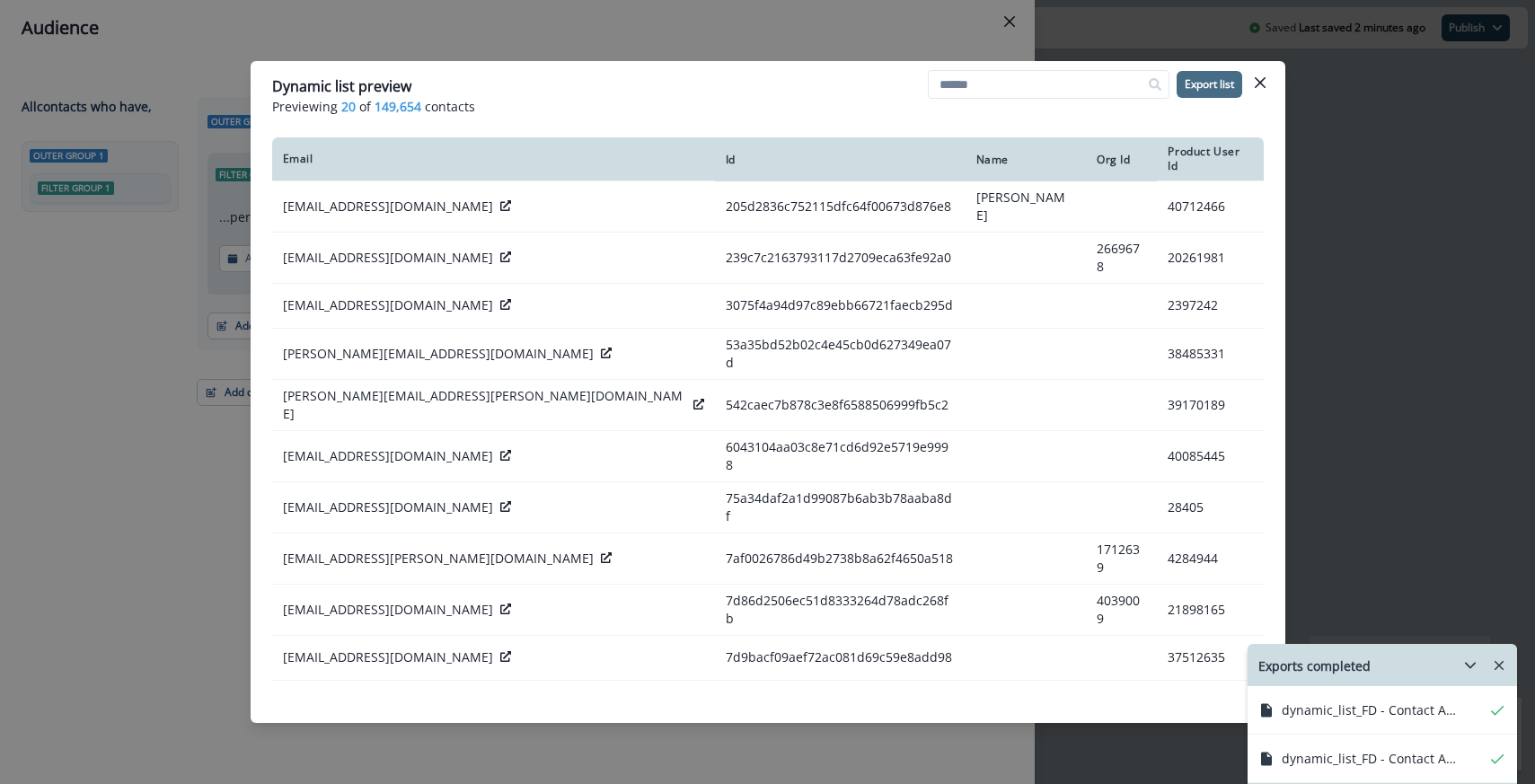
click at [1216, 86] on p "Export list" at bounding box center [1209, 85] width 49 height 13
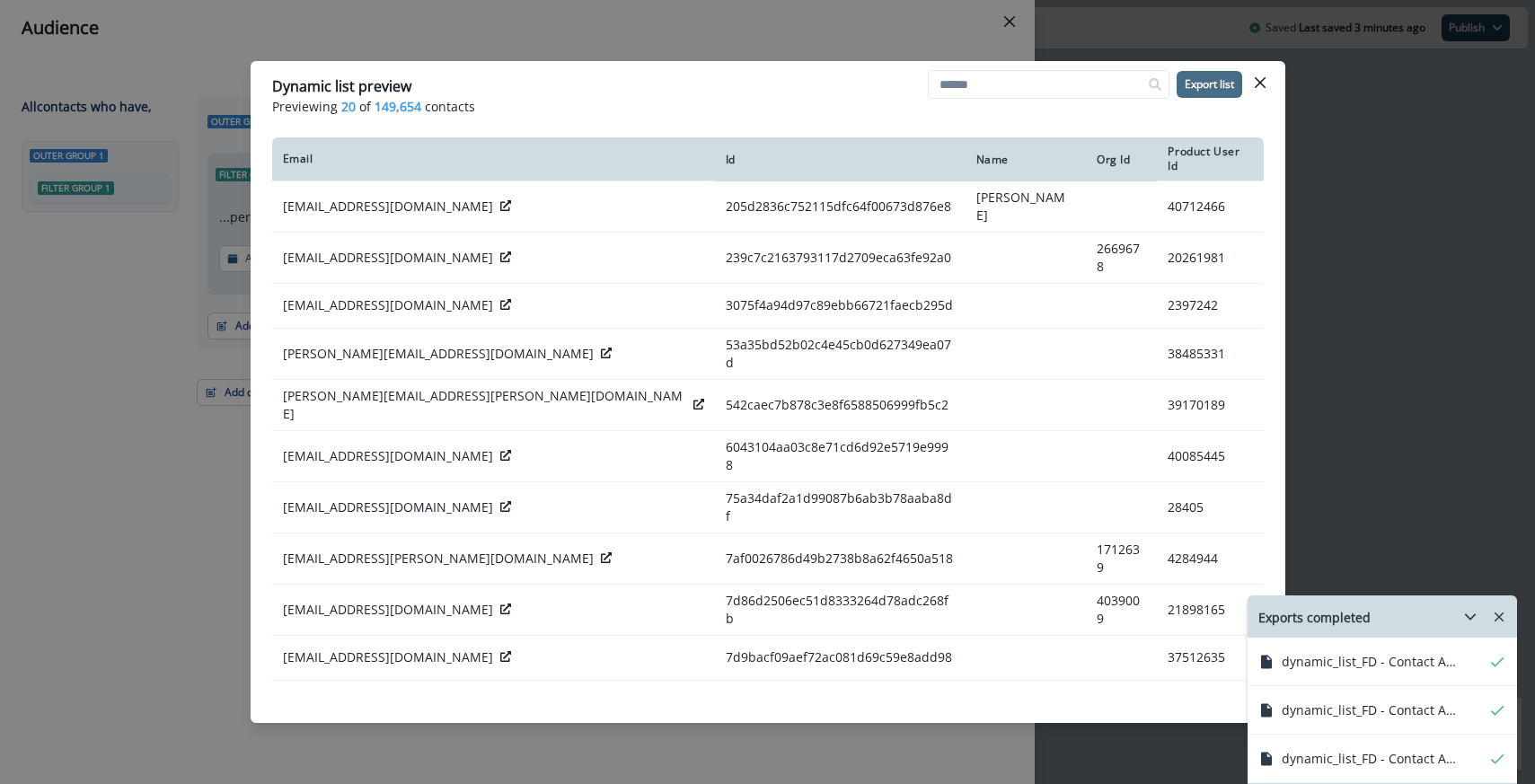
click at [790, 29] on div "Dynamic list preview Previewing 20 of 149,654 contacts Export list Email Id Nam…" at bounding box center [767, 392] width 1535 height 784
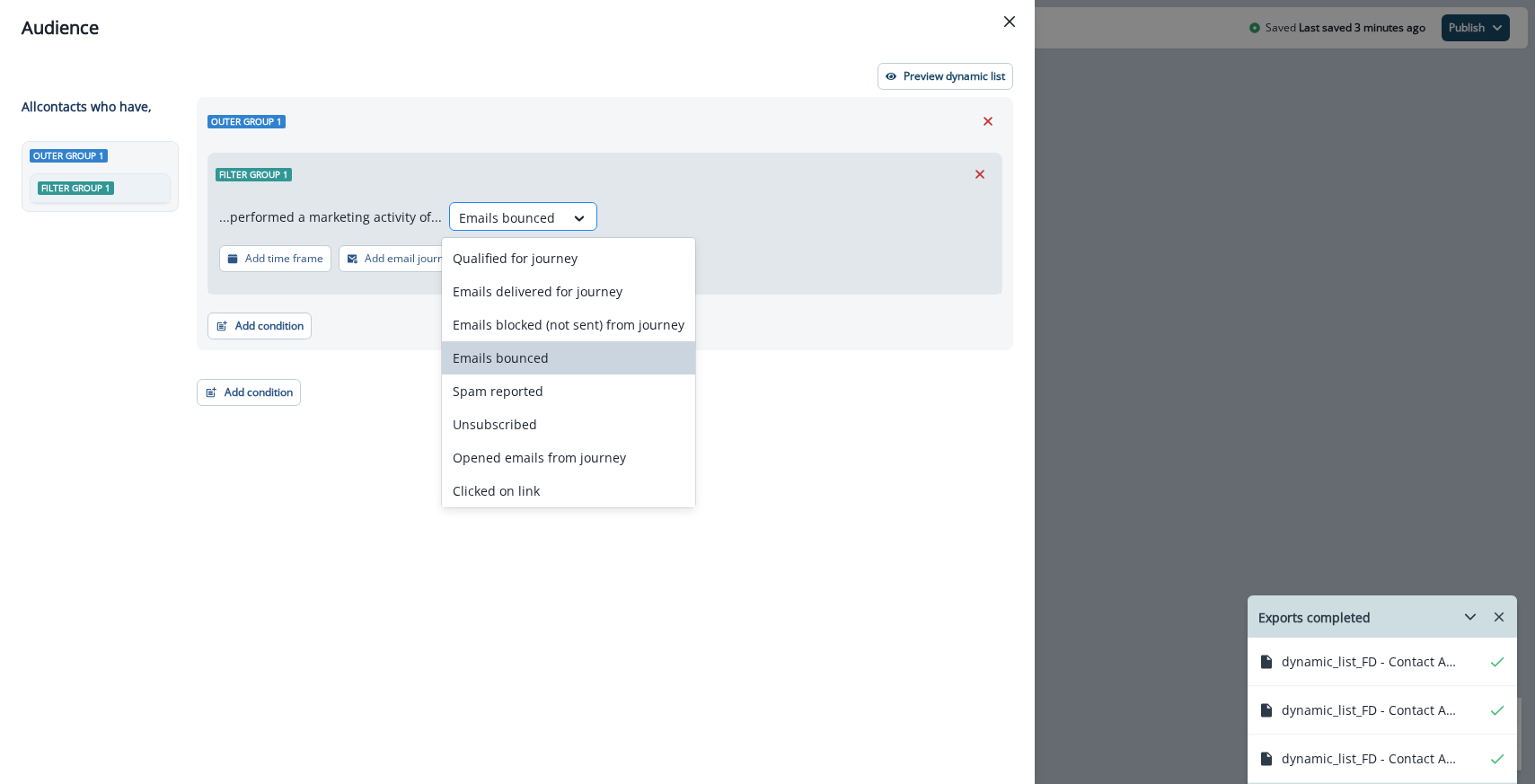
click at [496, 223] on div at bounding box center [507, 217] width 96 height 23
click at [652, 201] on div "...performed a marketing activity of... Qualified for journey, 1 of 10. 10 resu…" at bounding box center [605, 244] width 793 height 99
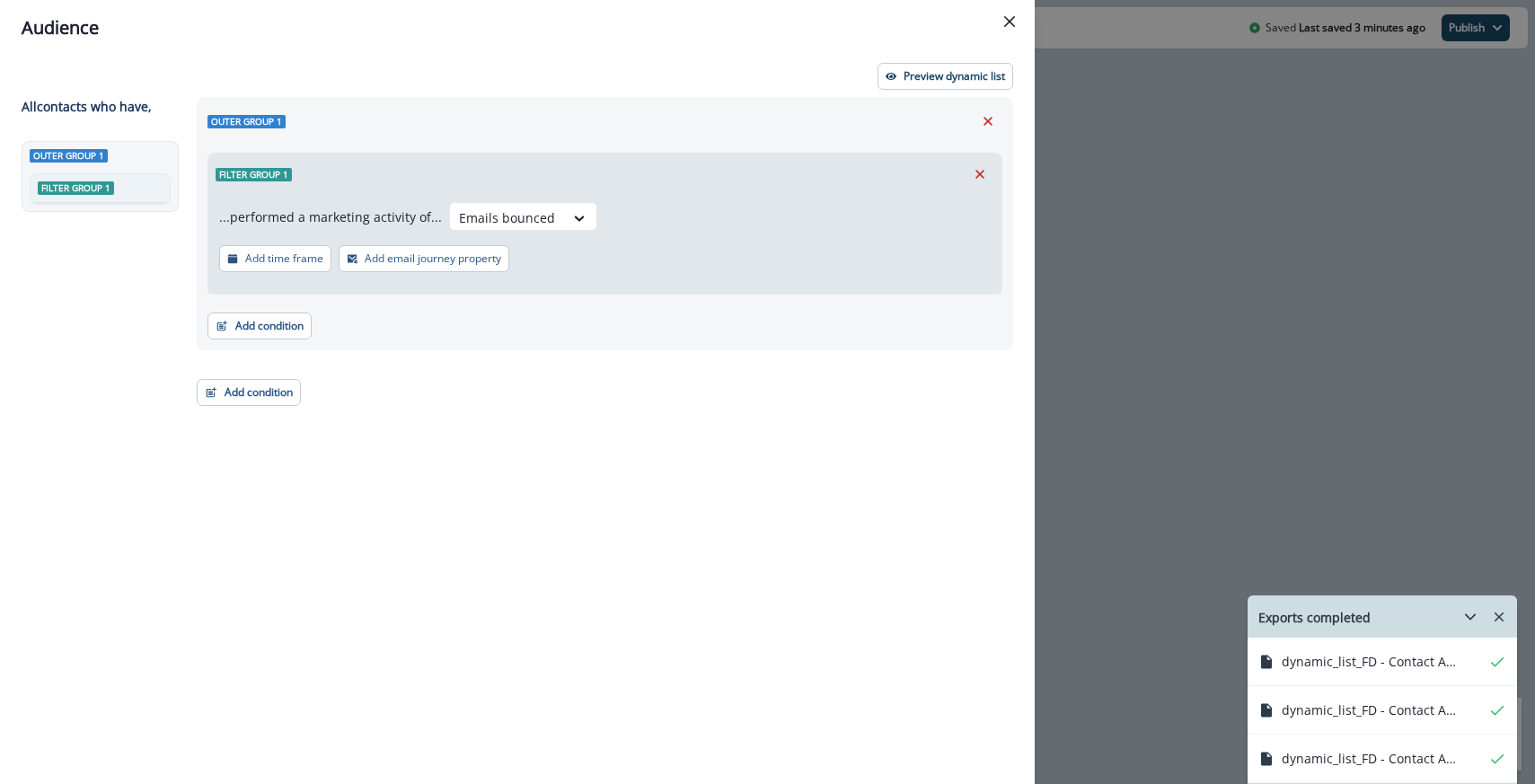
click at [1109, 298] on div "Audience Preview dynamic list All contact s who have, Outer group 1 Filter grou…" at bounding box center [767, 392] width 1535 height 784
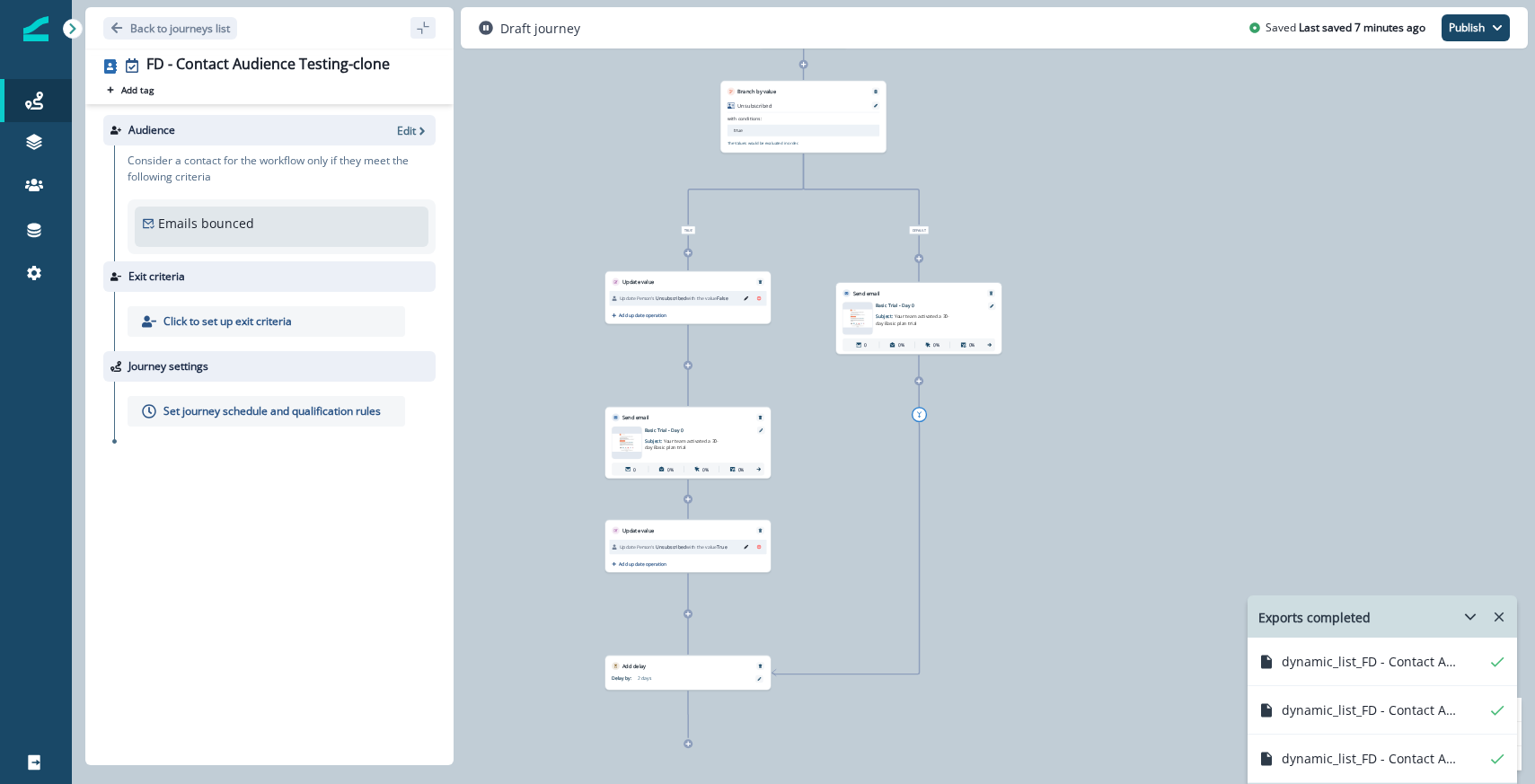
click at [197, 38] on div "Back to journeys list" at bounding box center [268, 27] width 368 height 41
click at [194, 33] on p "Back to journeys list" at bounding box center [180, 28] width 100 height 16
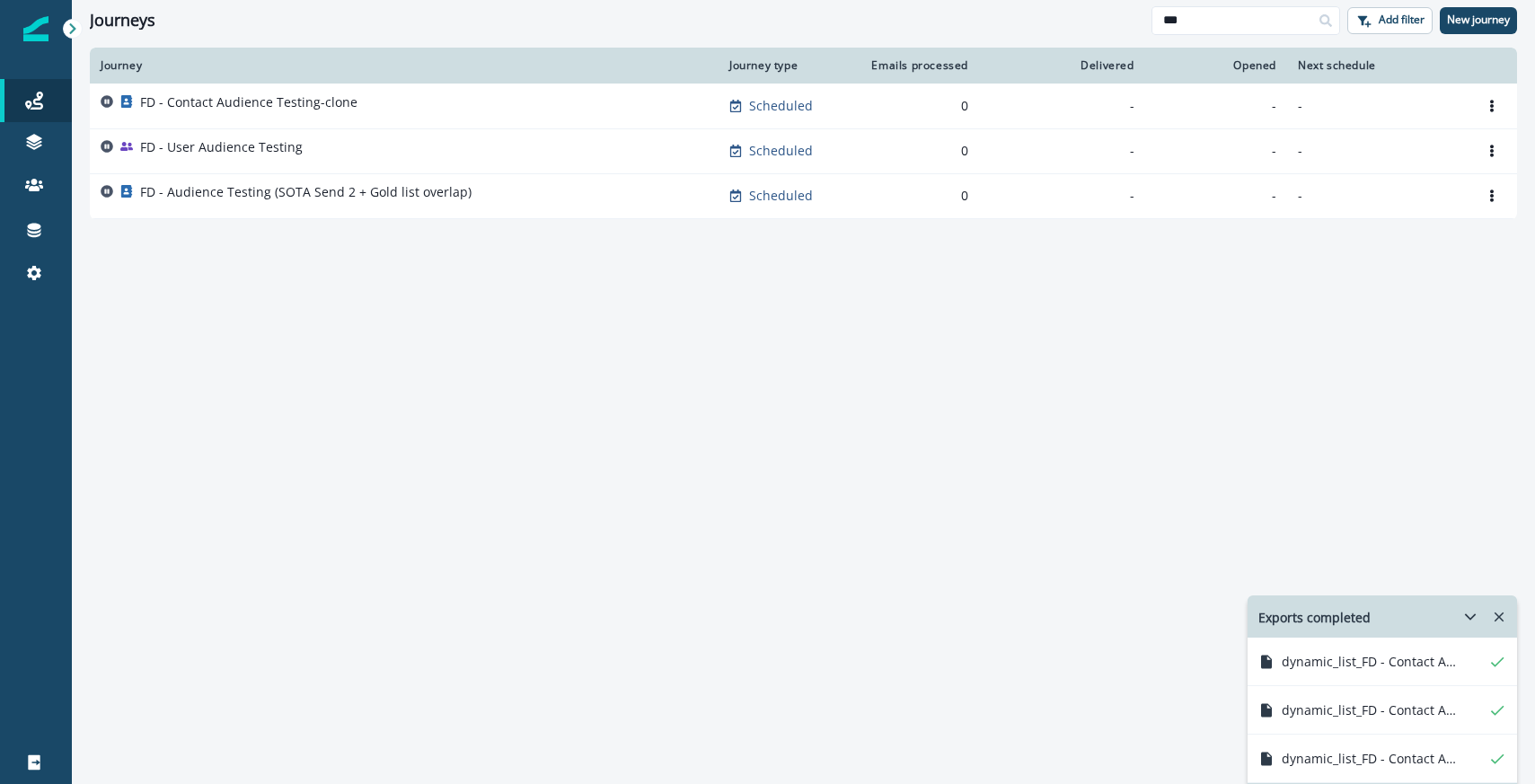
click at [1498, 614] on icon "Remove-exports" at bounding box center [1499, 617] width 10 height 10
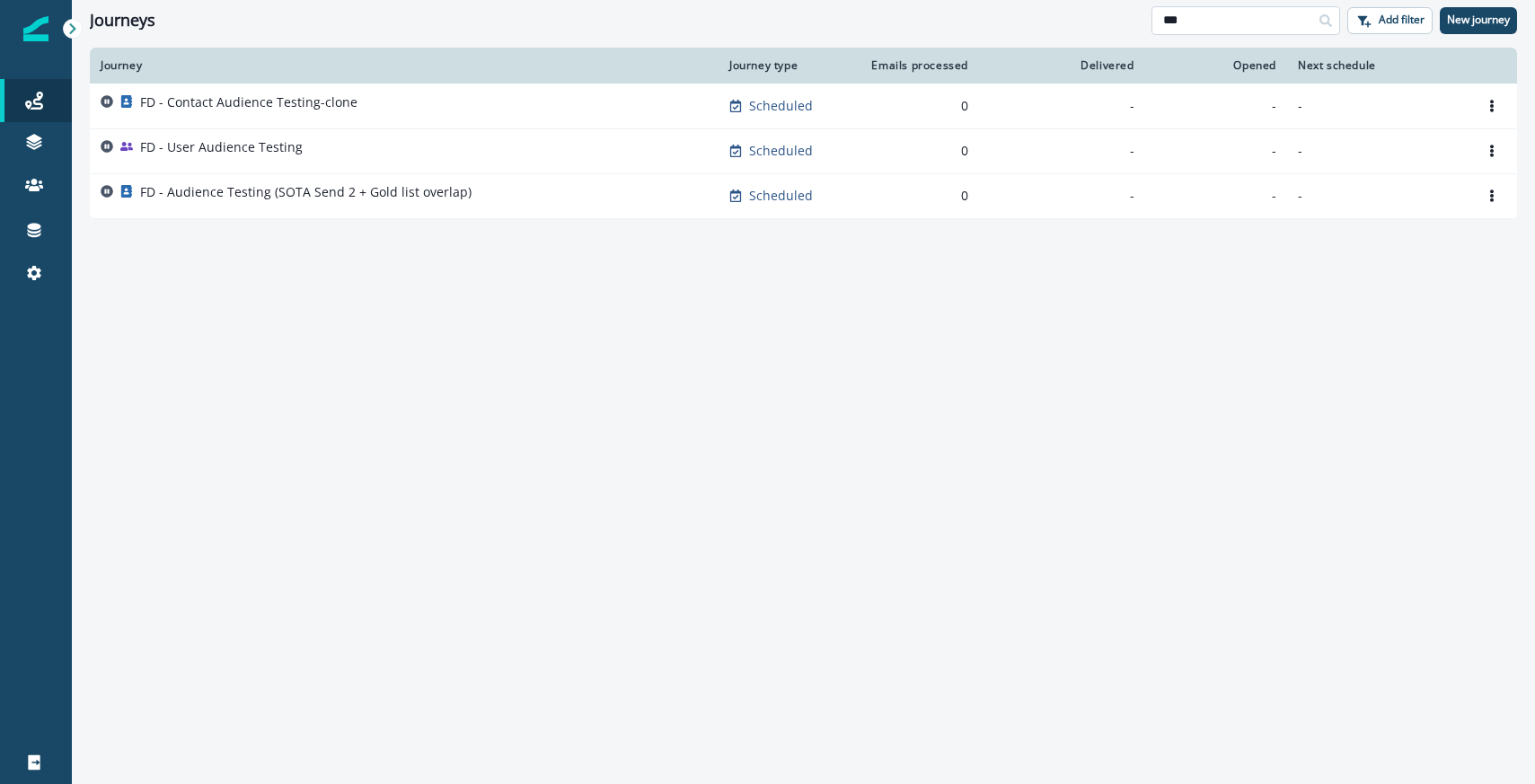
click at [1204, 26] on input "**" at bounding box center [1246, 20] width 189 height 28
click at [883, 44] on div "Clear" at bounding box center [804, 44] width 1463 height 7
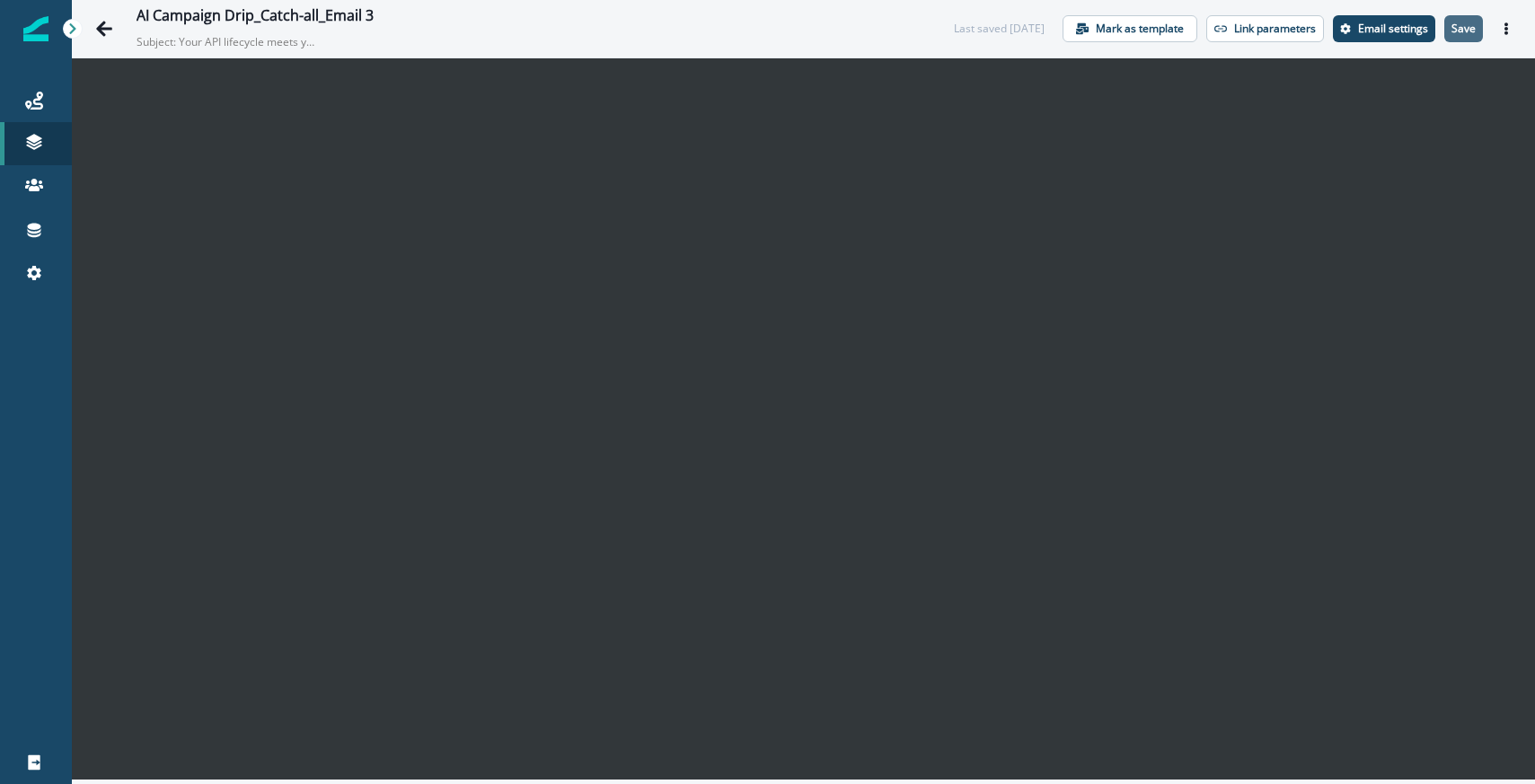
click at [1459, 29] on p "Save" at bounding box center [1463, 29] width 25 height 13
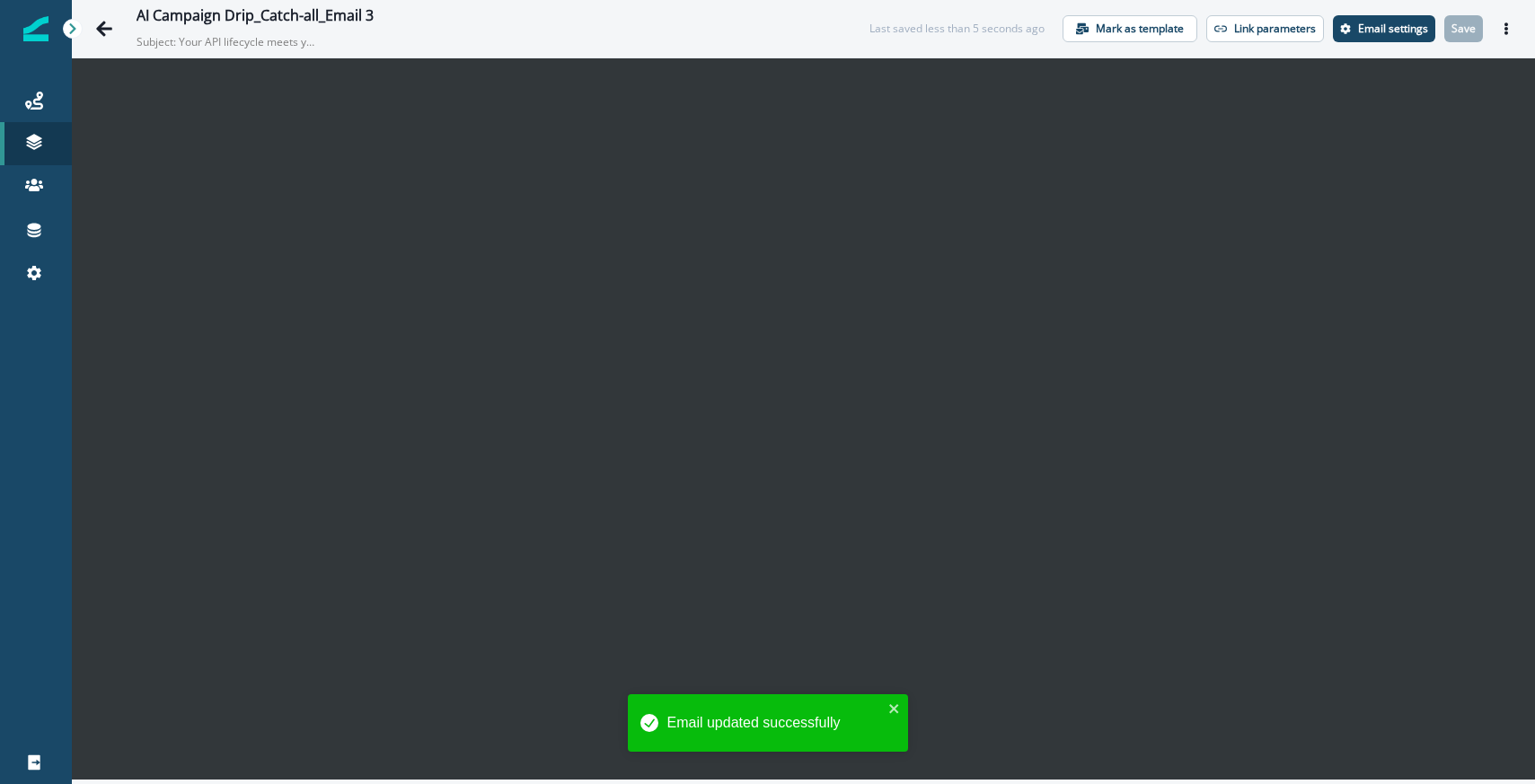
click at [939, 18] on div "Last saved less than 5 seconds ago Mark as template Link parameters Email setti…" at bounding box center [1194, 29] width 651 height 27
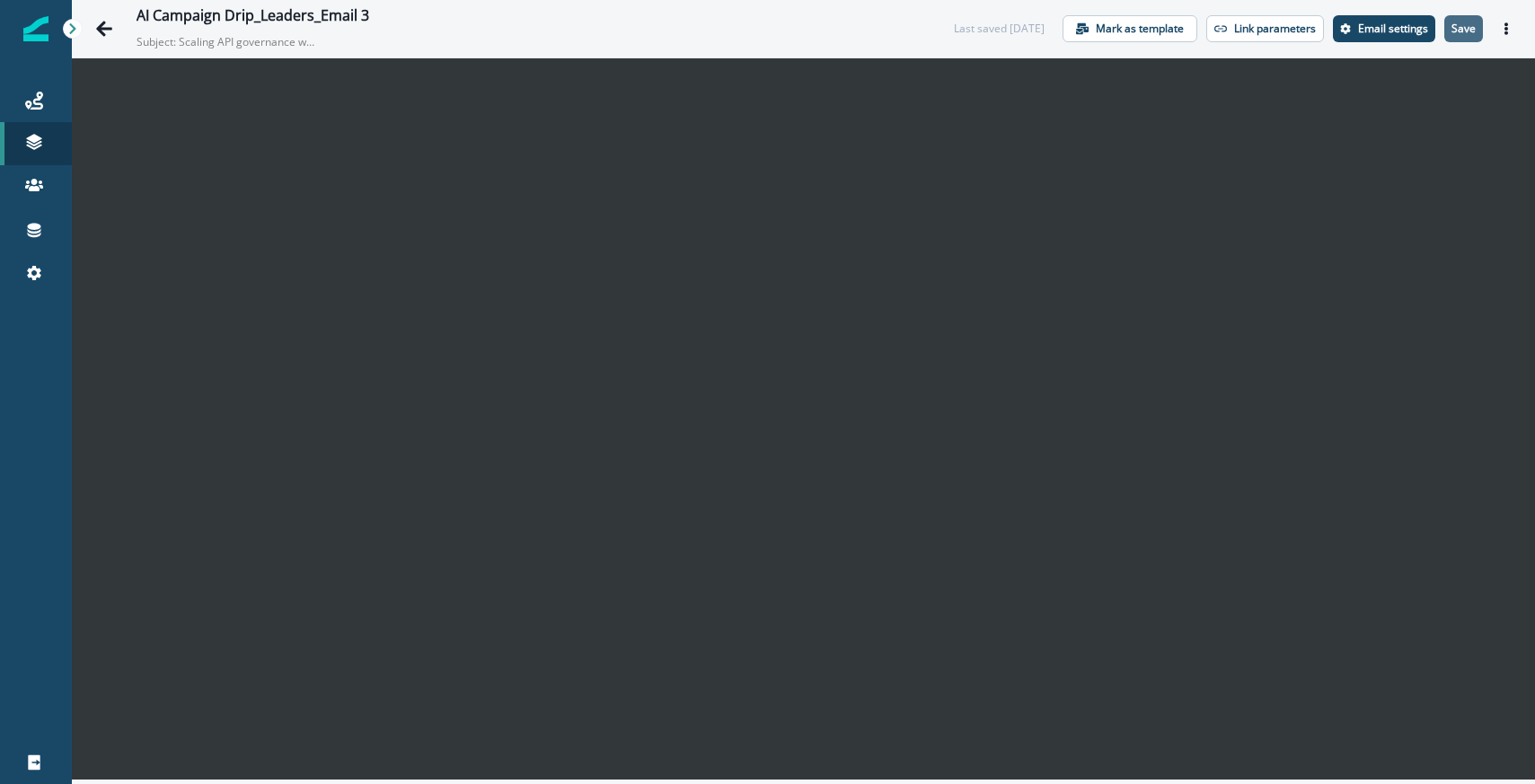
click at [1462, 23] on p "Save" at bounding box center [1463, 29] width 25 height 13
click at [1448, 41] on button "Save" at bounding box center [1464, 29] width 38 height 27
